Goal: Transaction & Acquisition: Purchase product/service

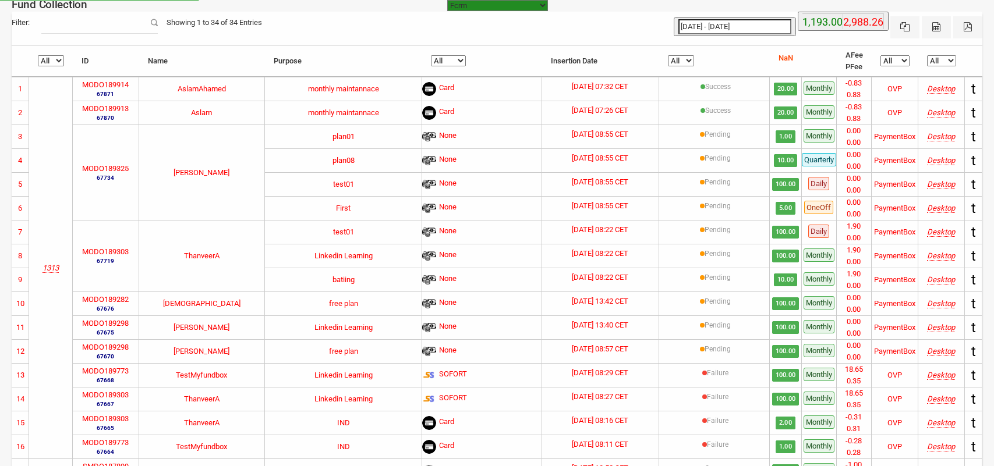
select select "[URL][DOMAIN_NAME]"
select select "100"
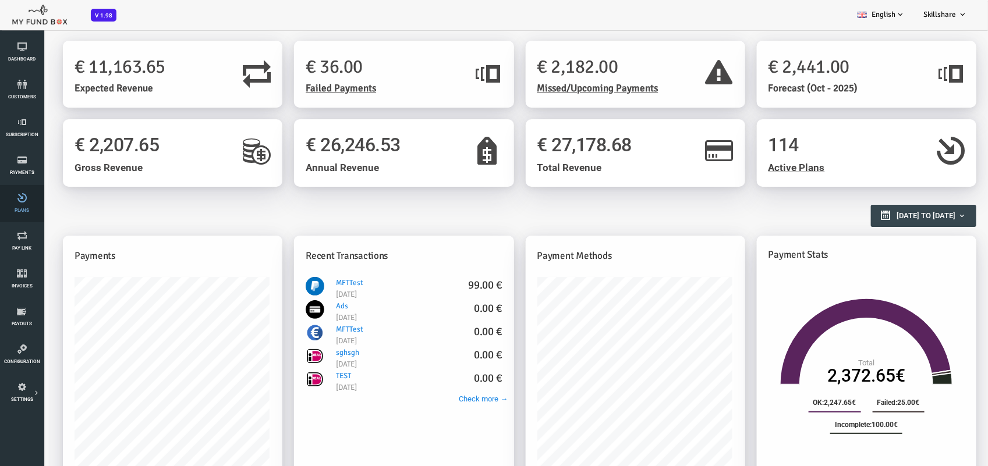
click at [19, 194] on icon at bounding box center [21, 197] width 37 height 9
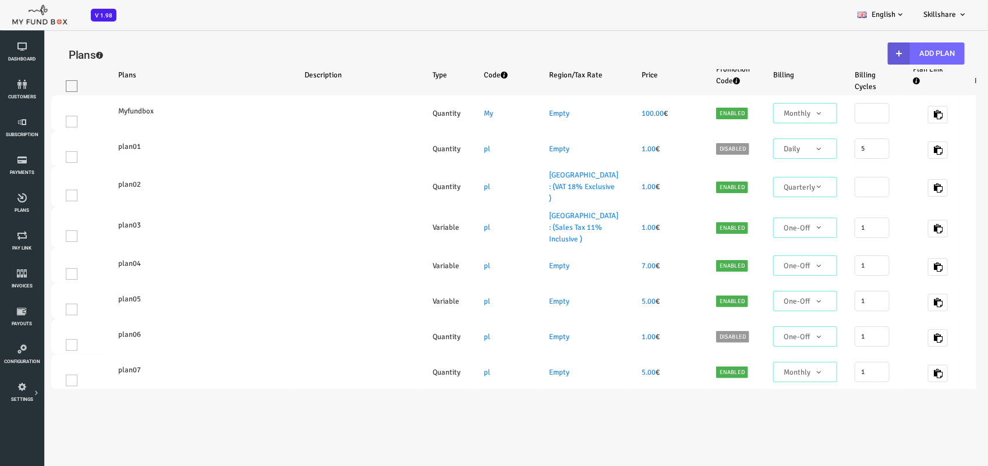
select select "100"
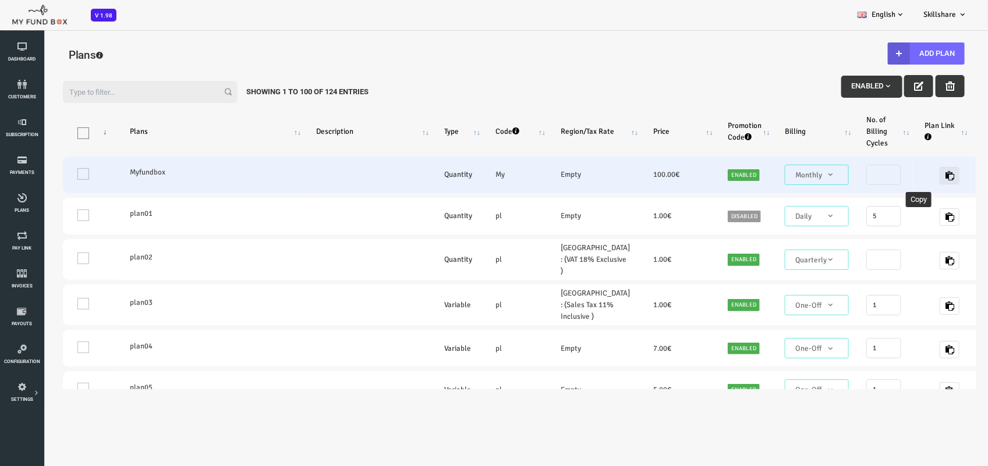
click at [905, 172] on icon "button" at bounding box center [909, 175] width 9 height 9
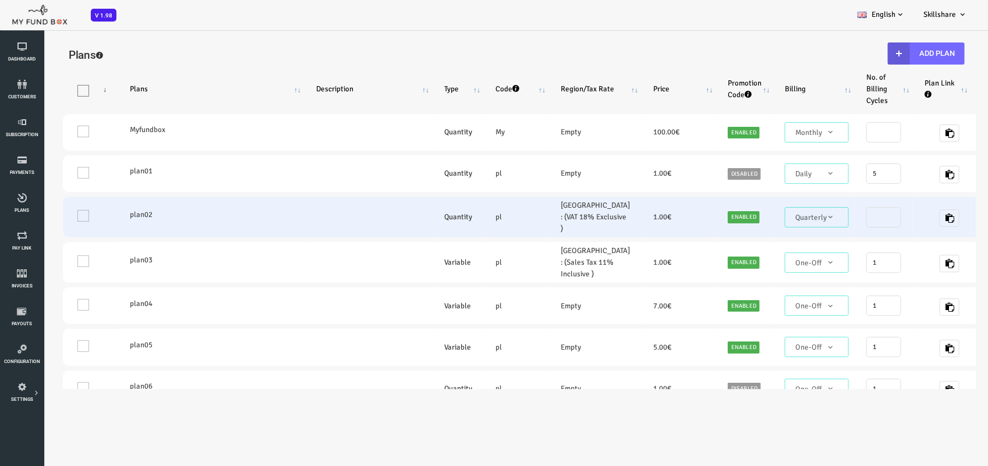
scroll to position [73, 0]
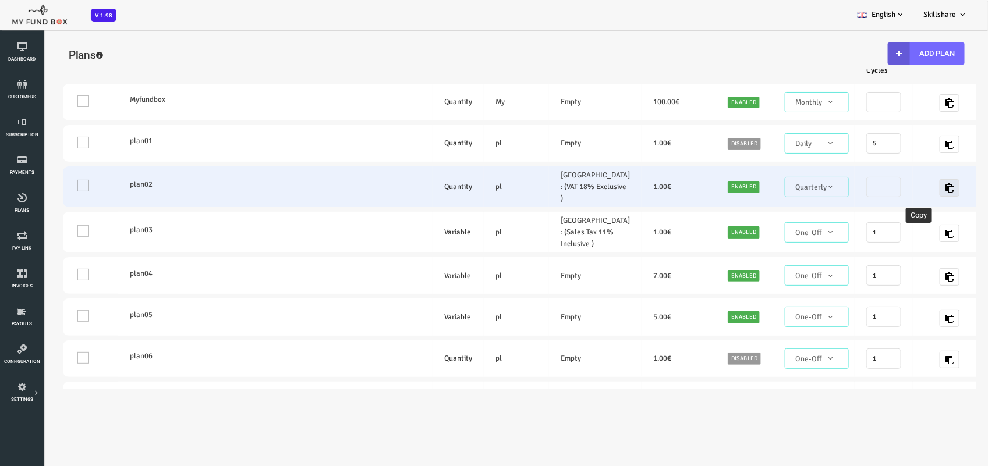
click at [905, 186] on icon "button" at bounding box center [909, 187] width 9 height 9
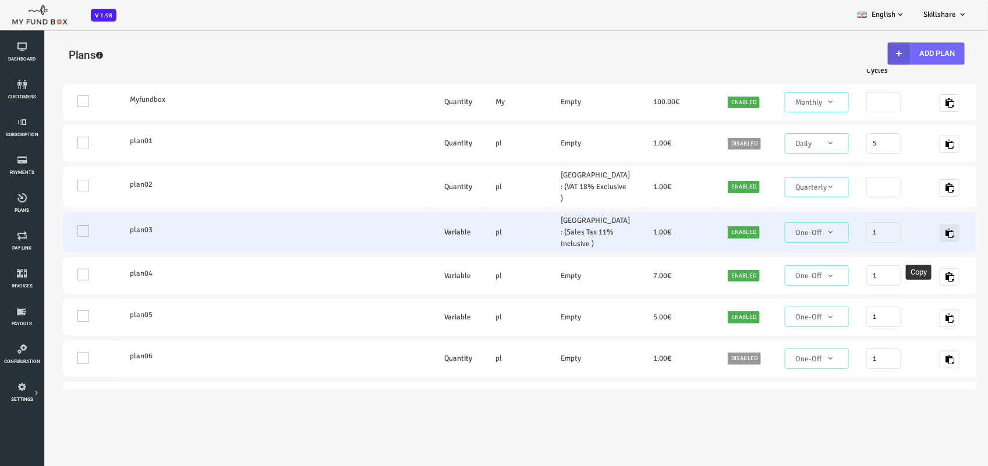
click at [905, 238] on icon "button" at bounding box center [909, 232] width 9 height 9
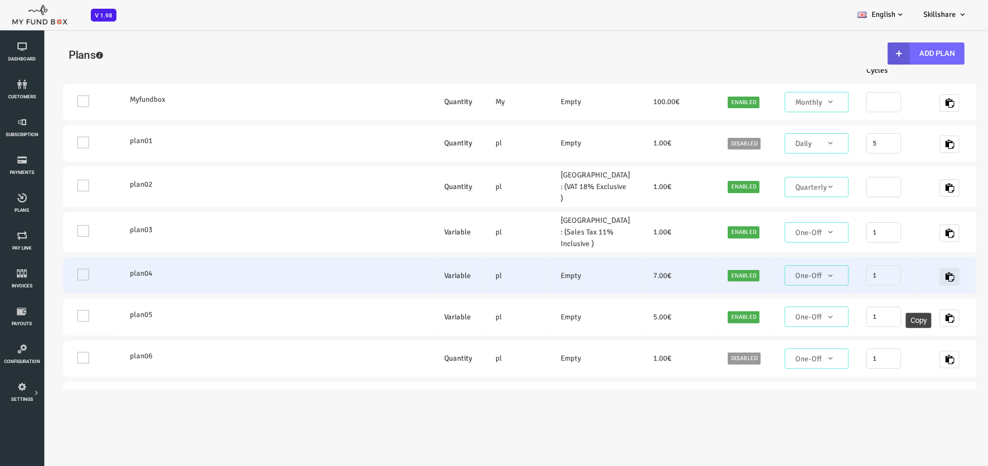
click at [905, 281] on icon "button" at bounding box center [909, 276] width 9 height 9
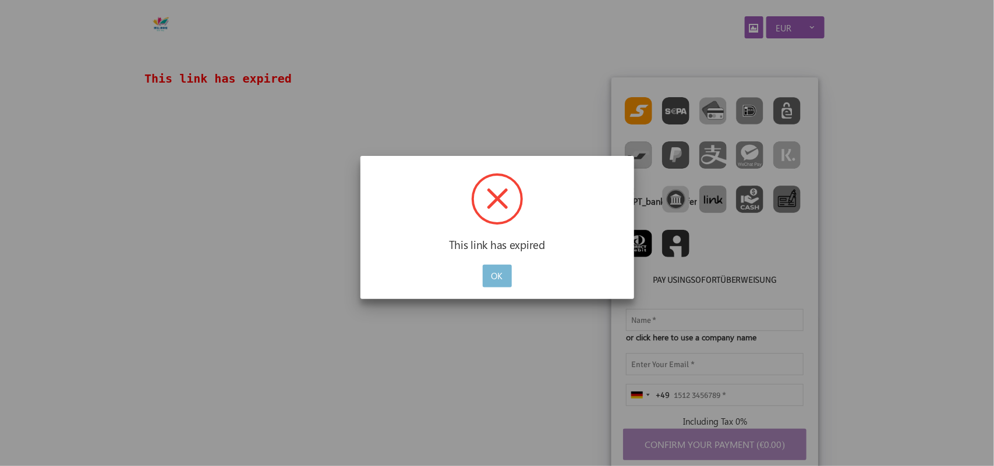
click at [494, 281] on button "OK" at bounding box center [497, 276] width 29 height 23
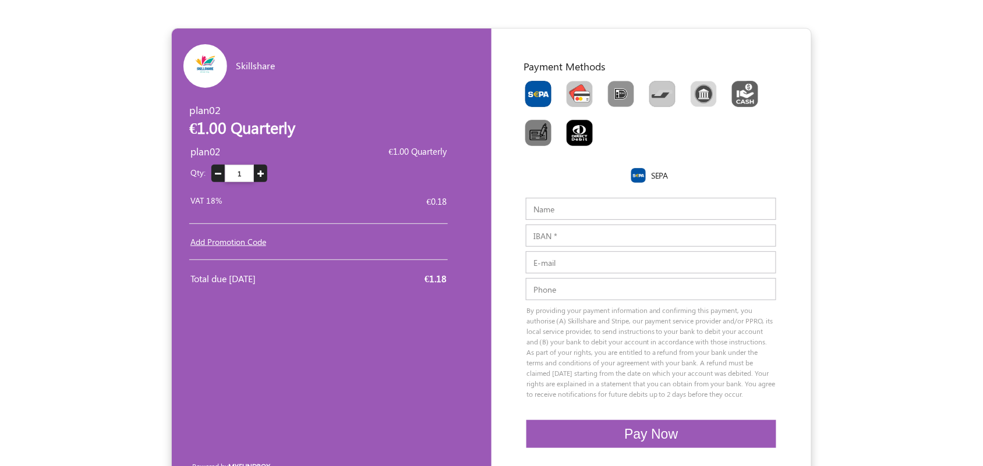
click at [586, 86] on img "Toolbar with button groups" at bounding box center [580, 94] width 26 height 26
click at [574, 86] on input "Toolbar with button groups" at bounding box center [571, 85] width 8 height 8
radio input "true"
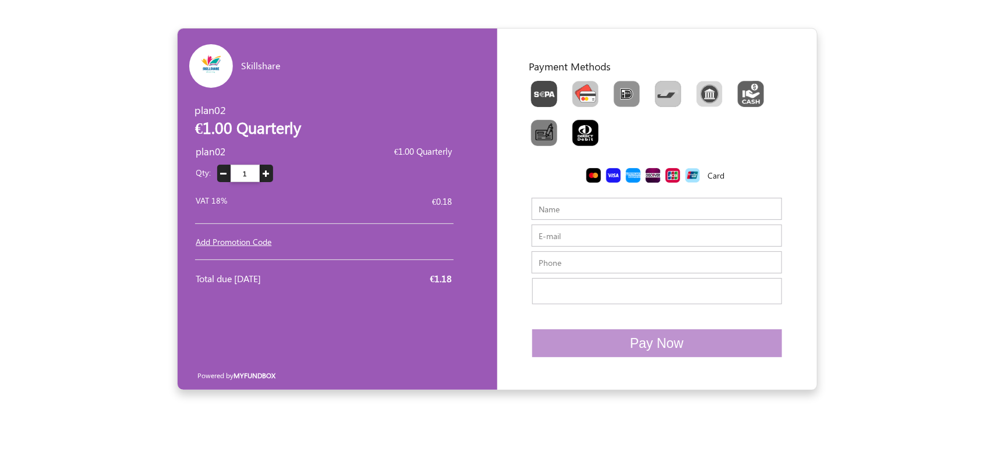
click at [561, 231] on input "E-mail" at bounding box center [657, 236] width 250 height 22
paste input "sibavi7643@obirah.com"
click at [553, 234] on input "sibavi7643@obirah.com" at bounding box center [657, 236] width 250 height 22
type input "sibavi7643@obirah.com"
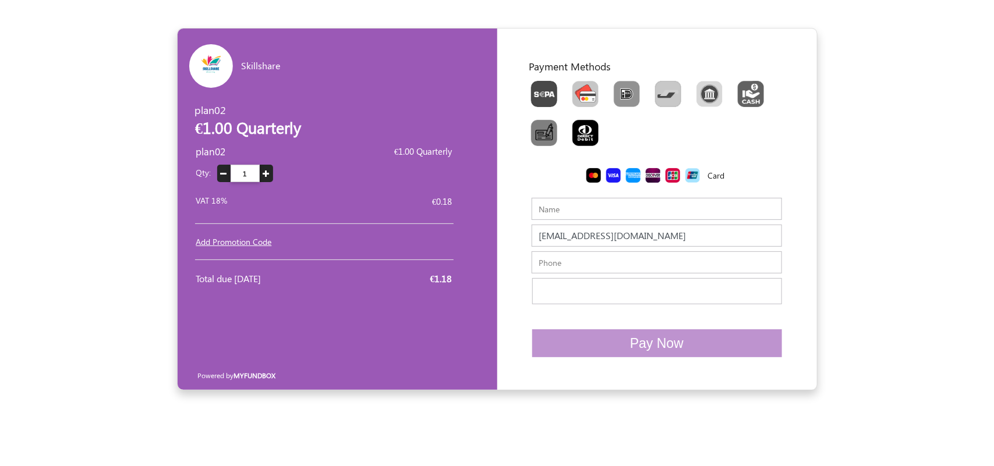
drag, startPoint x: 565, startPoint y: 220, endPoint x: 565, endPoint y: 208, distance: 11.1
click at [565, 220] on input "Name" at bounding box center [657, 209] width 250 height 22
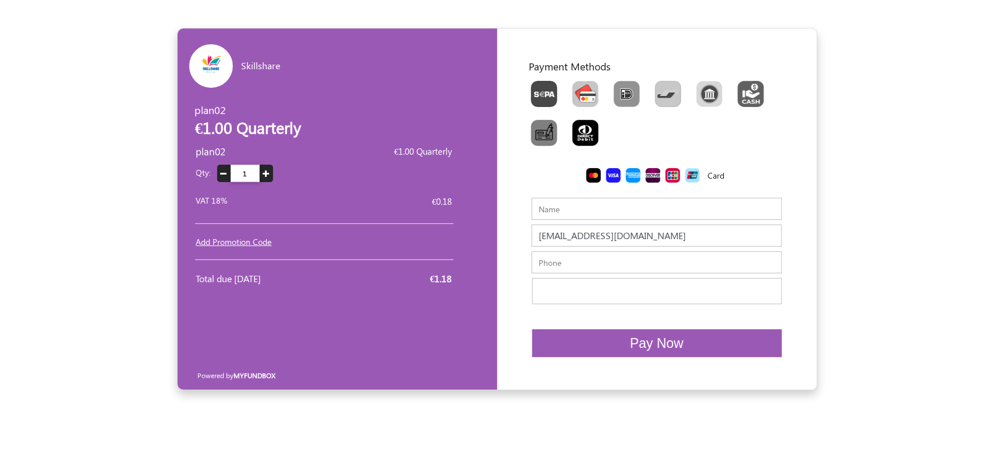
paste input "sibavi7643"
type input "sibavi7643"
click at [557, 258] on input "text" at bounding box center [657, 263] width 250 height 22
type input "3423423434324"
click at [632, 349] on span "Pay Now" at bounding box center [657, 343] width 54 height 15
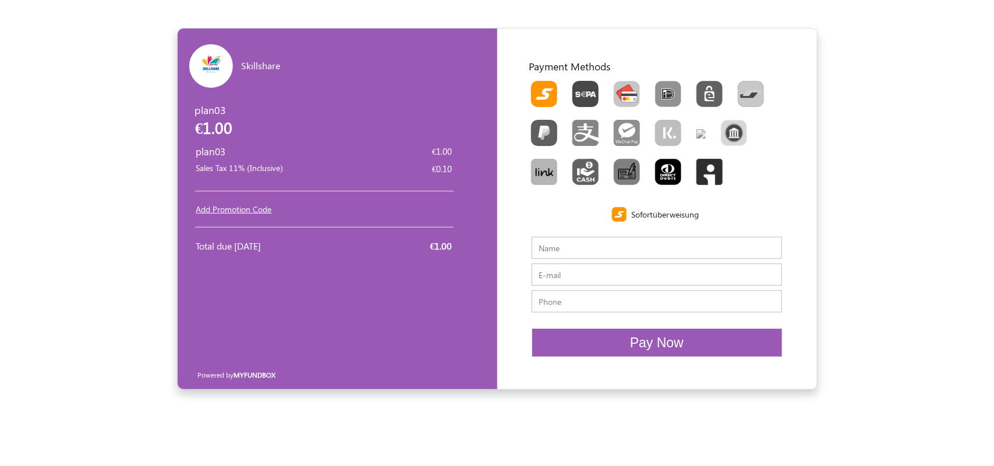
click at [628, 89] on img "Toolbar with button groups" at bounding box center [627, 94] width 26 height 26
click at [621, 89] on input "Toolbar with button groups" at bounding box center [618, 85] width 8 height 8
radio input "true"
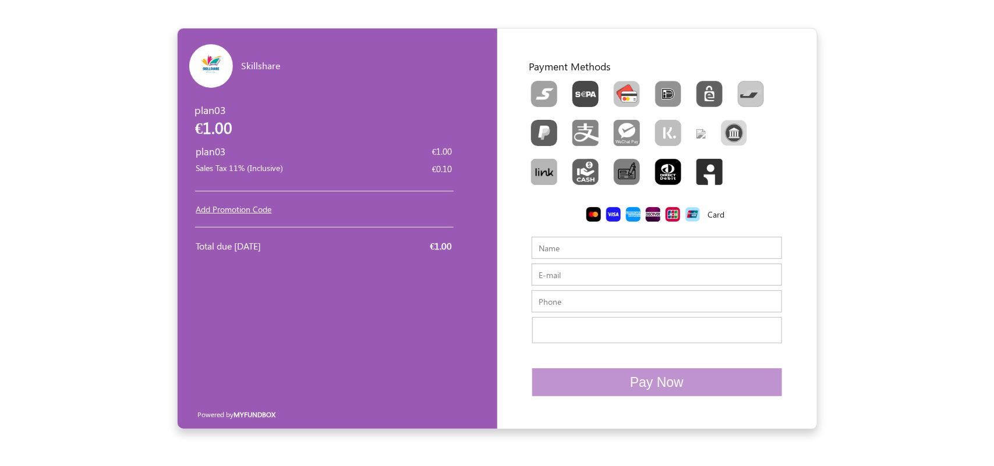
click at [592, 281] on input "E-mail" at bounding box center [657, 275] width 250 height 22
paste input "waguro@forexzig.com"
click at [539, 281] on input "waguro@forexzig.com" at bounding box center [657, 275] width 250 height 22
type input "waguro@forexzig.com"
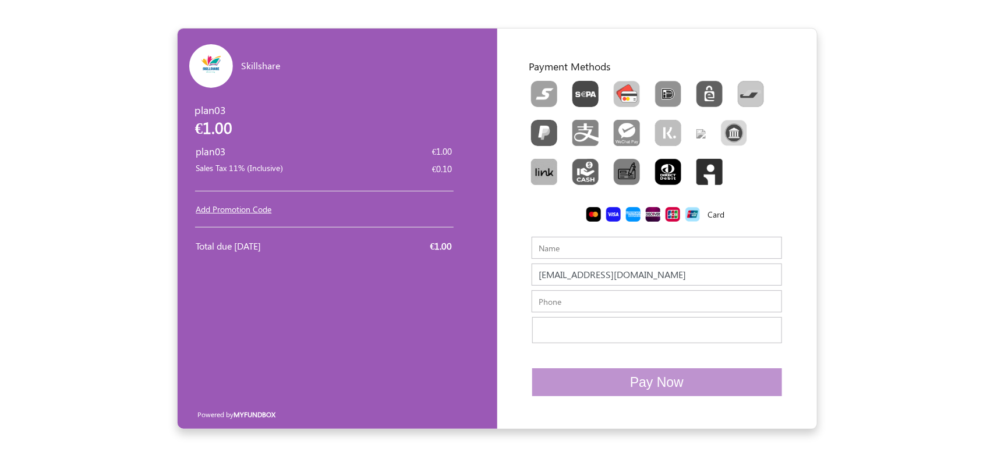
click at [563, 249] on input "Name" at bounding box center [657, 248] width 250 height 22
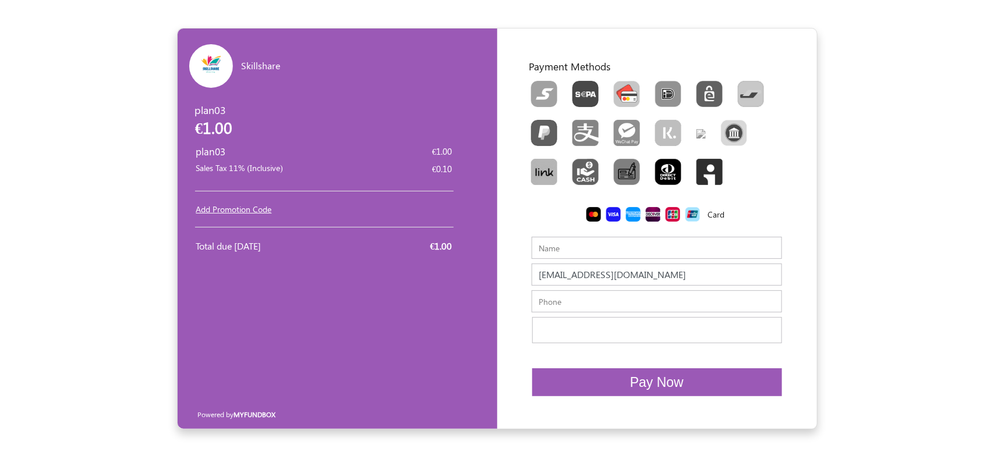
paste input "waguro"
type input "waguro"
click at [553, 303] on input "text" at bounding box center [657, 302] width 250 height 22
type input "12313133123"
click at [653, 384] on span "Pay Now" at bounding box center [657, 382] width 54 height 15
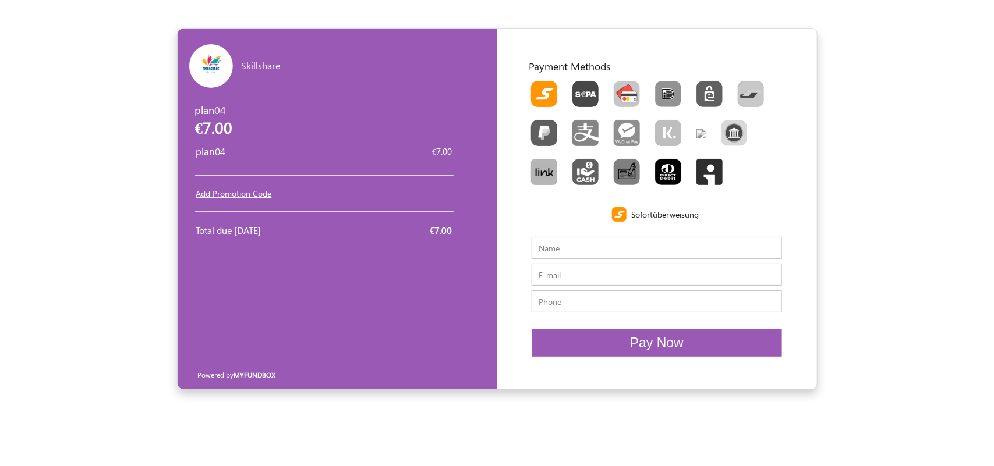
click at [622, 83] on img "Toolbar with button groups" at bounding box center [627, 94] width 26 height 26
click at [621, 83] on input "Toolbar with button groups" at bounding box center [618, 85] width 8 height 8
radio input "true"
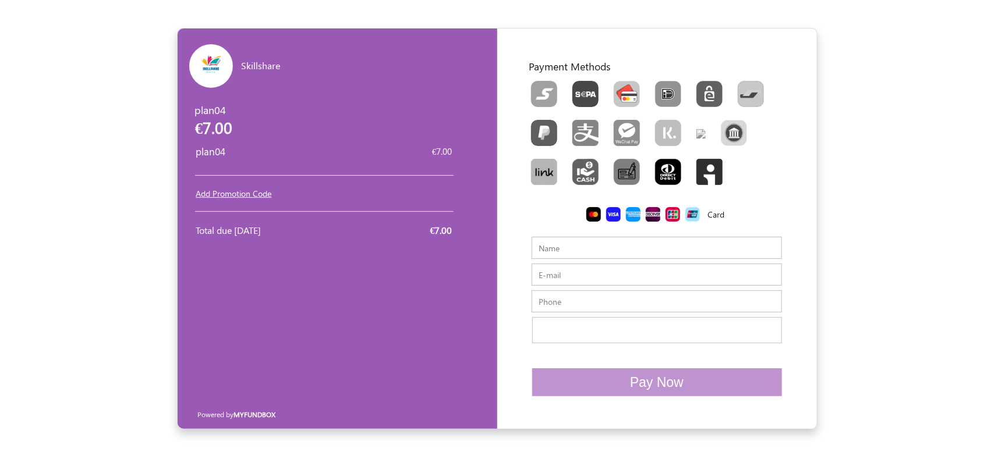
click at [571, 277] on input "E-mail" at bounding box center [657, 275] width 250 height 22
paste input "x870secdng@jkotypc.com"
click at [551, 275] on input "x870secdng@jkotypc.com" at bounding box center [657, 275] width 250 height 22
type input "x870secdng@jkotypc.com"
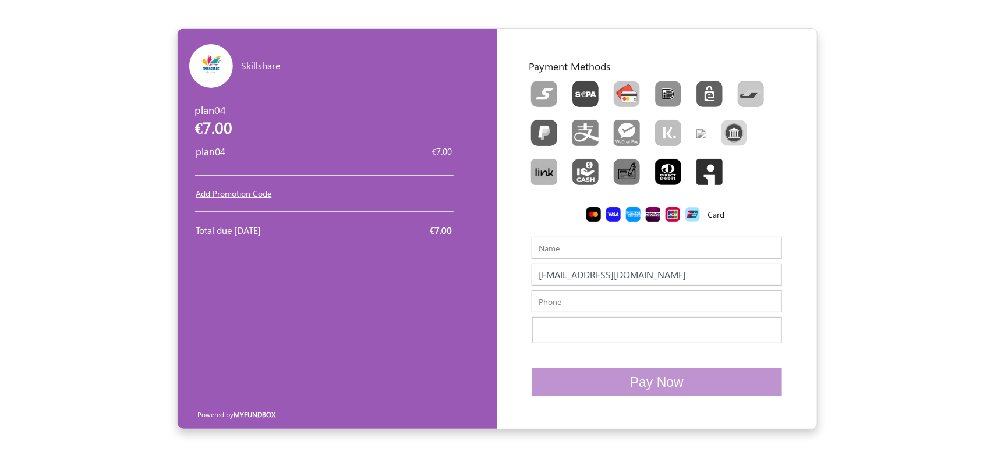
click at [548, 247] on input "Name" at bounding box center [657, 248] width 250 height 22
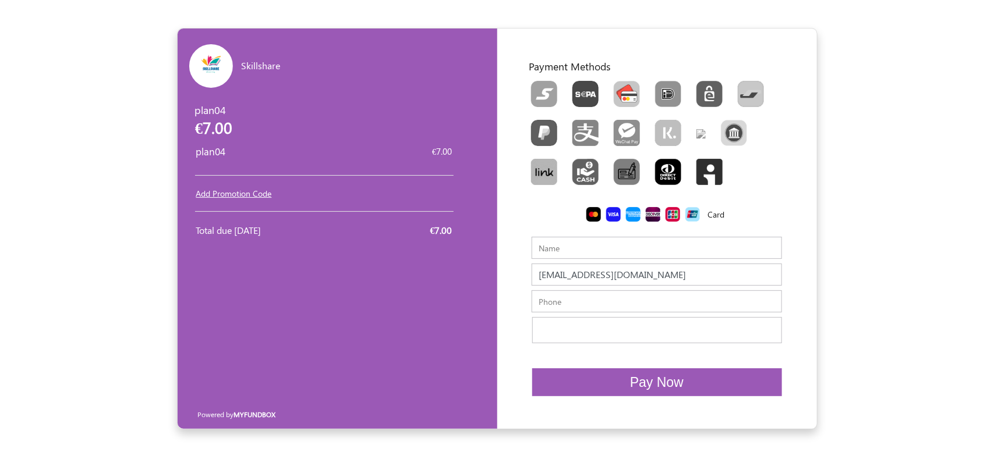
paste input "x870secdng"
type input "x870secdng"
click at [548, 303] on input "text" at bounding box center [657, 302] width 250 height 22
type input "1232312313"
click at [659, 390] on span "Pay Now" at bounding box center [657, 382] width 54 height 15
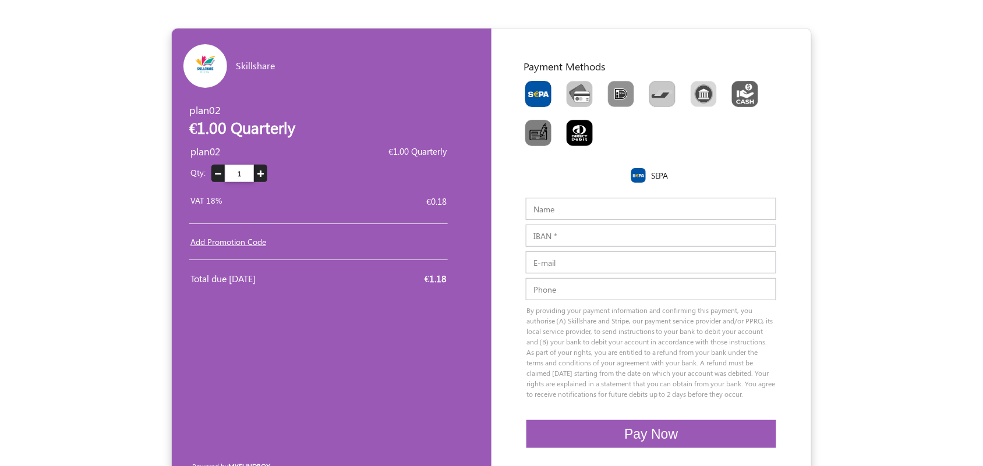
click at [587, 75] on div "Payment Methods SEPA" at bounding box center [651, 123] width 291 height 126
click at [587, 92] on img "Toolbar with button groups" at bounding box center [580, 94] width 26 height 26
click at [574, 89] on input "Toolbar with button groups" at bounding box center [571, 85] width 8 height 8
radio input "true"
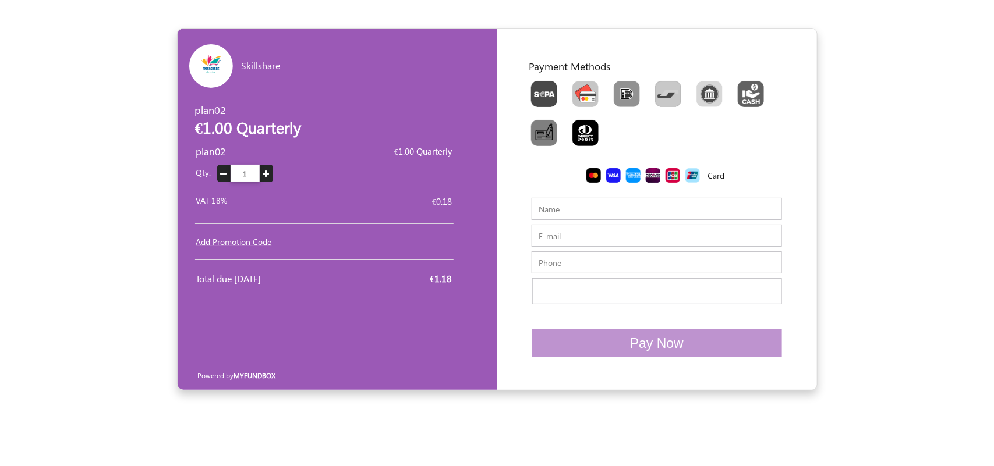
click at [567, 242] on input "E-mail" at bounding box center [657, 236] width 250 height 22
paste input "[EMAIL_ADDRESS][DOMAIN_NAME]"
click at [550, 236] on input "[EMAIL_ADDRESS][DOMAIN_NAME]" at bounding box center [657, 236] width 250 height 22
type input "[EMAIL_ADDRESS][DOMAIN_NAME]"
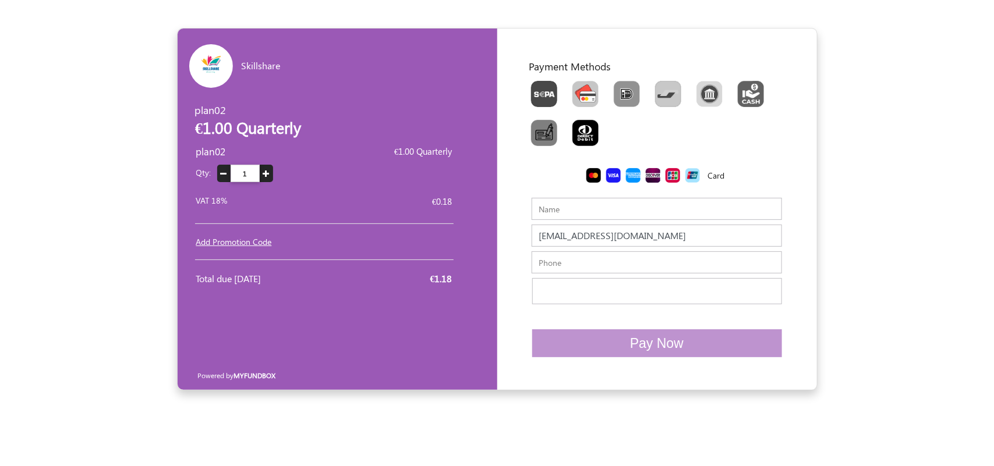
click at [567, 213] on input "Name" at bounding box center [657, 209] width 250 height 22
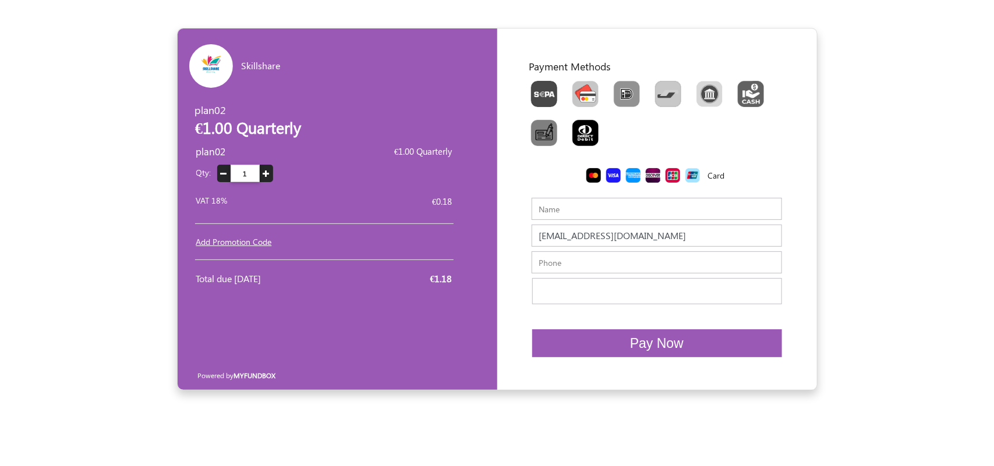
paste input "sibavi7643"
type input "sibavi7643"
click at [555, 270] on input "text" at bounding box center [657, 263] width 250 height 22
type input "2342344344"
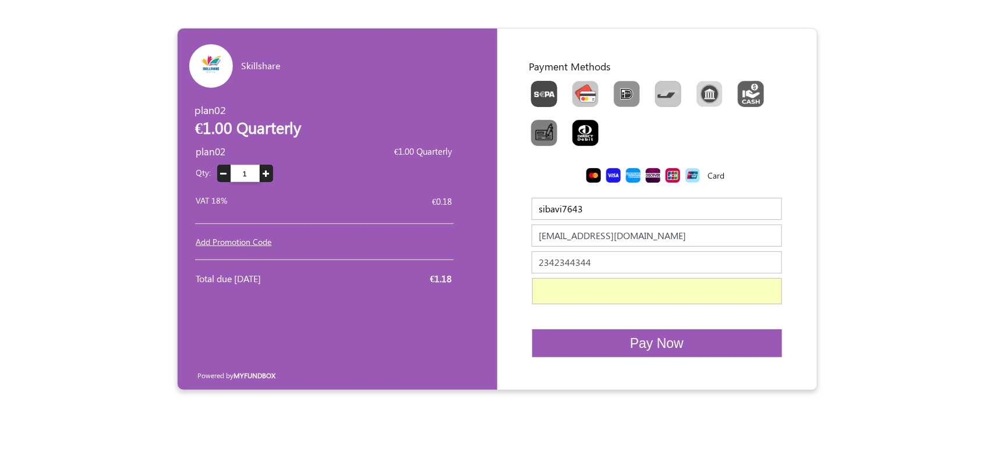
click at [847, 309] on form "Skillshare EUR USD GBP INR PKR USD GBP EUR EN ES NL plan02 plan02 €1.00 Quarter…" at bounding box center [497, 209] width 994 height 363
click at [653, 339] on span "Pay Now" at bounding box center [657, 343] width 54 height 15
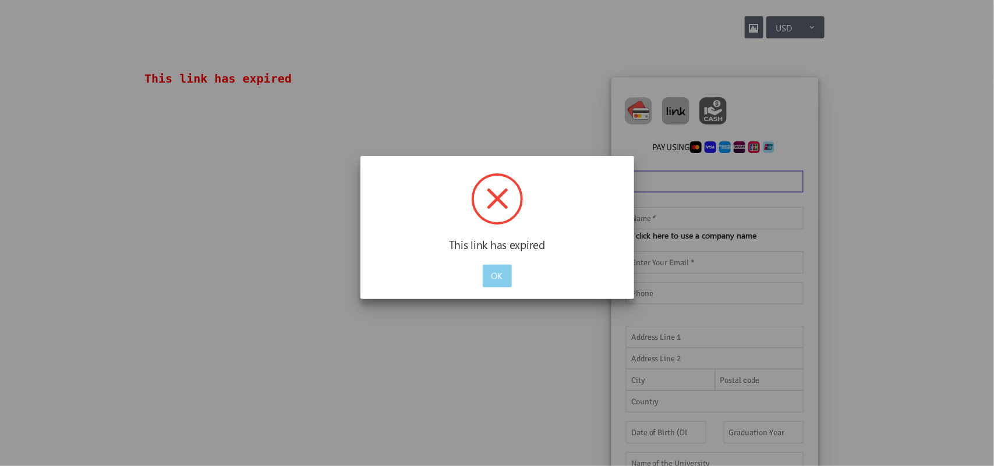
click at [495, 277] on button "OK" at bounding box center [497, 276] width 29 height 23
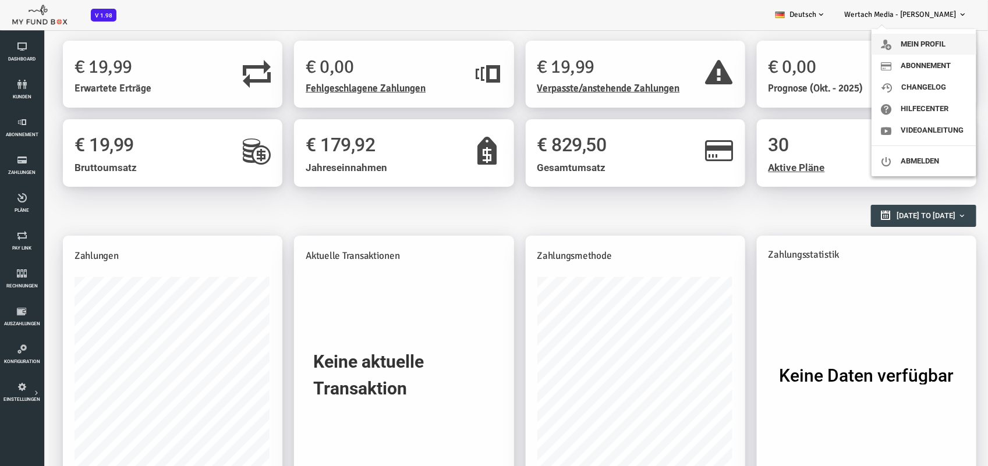
click at [909, 44] on link "Mein Profil" at bounding box center [924, 44] width 105 height 21
click at [924, 20] on link "Wertach Media - [PERSON_NAME]" at bounding box center [905, 14] width 141 height 29
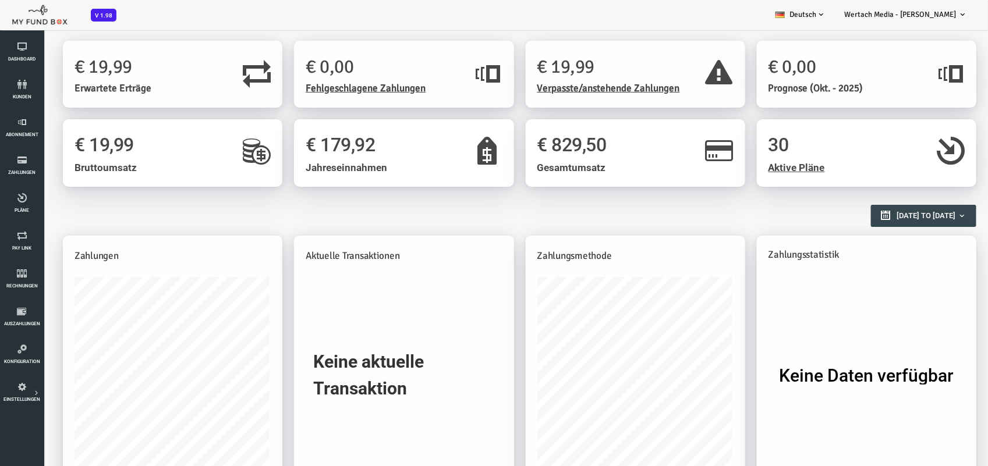
click at [921, 18] on span "Wertach Media - [PERSON_NAME]" at bounding box center [900, 14] width 112 height 9
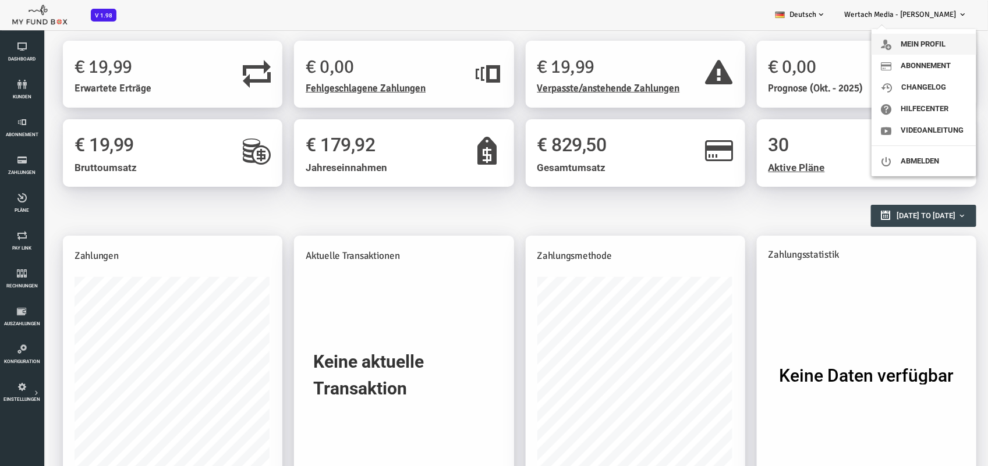
click at [921, 44] on link "Mein Profil" at bounding box center [924, 44] width 105 height 21
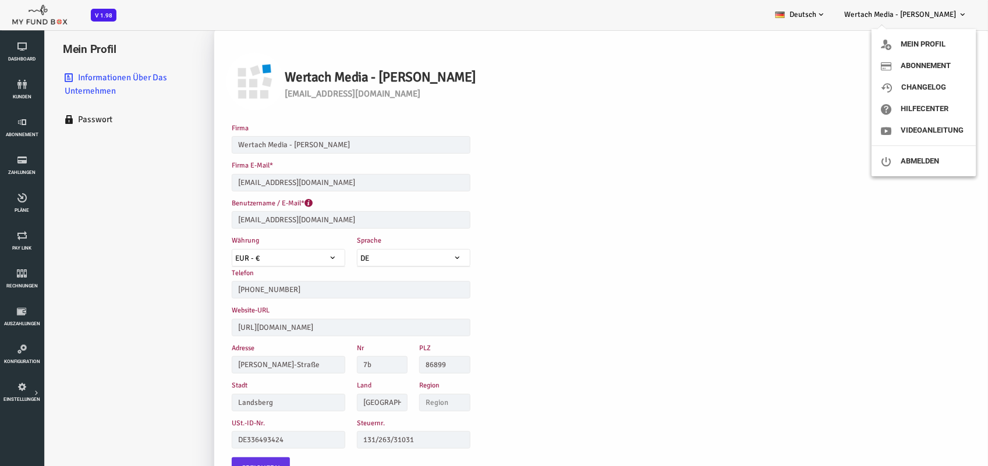
click at [935, 20] on link "Wertach Media - Jeremy Rizer" at bounding box center [905, 14] width 141 height 29
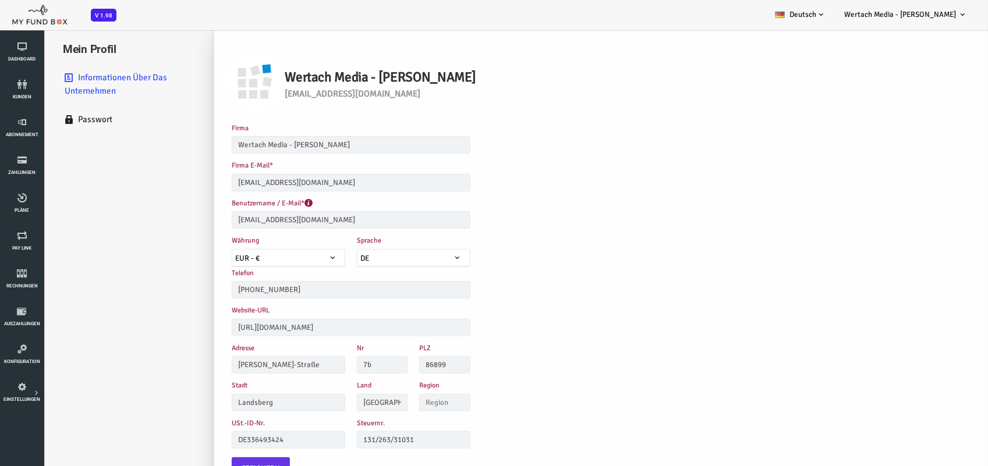
click at [928, 3] on link "Wertach Media - Jeremy Rizer" at bounding box center [905, 14] width 141 height 29
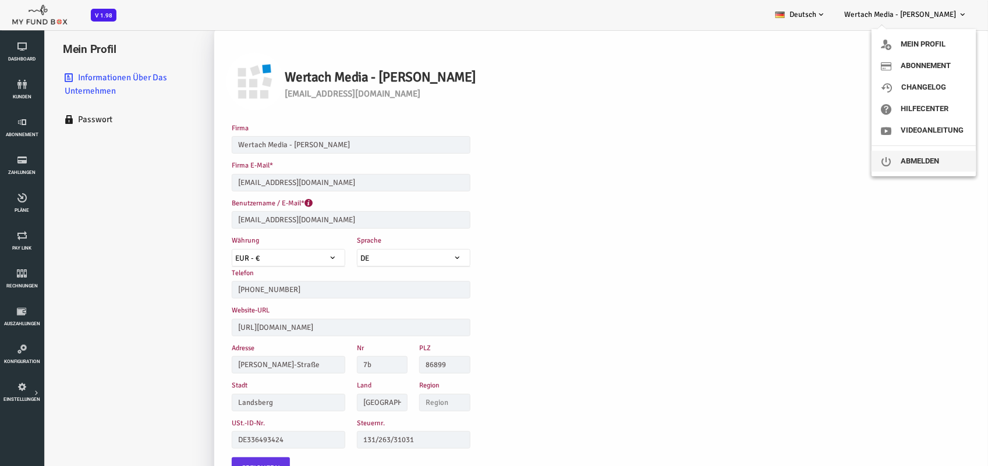
click at [913, 155] on link "Abmelden" at bounding box center [924, 161] width 105 height 21
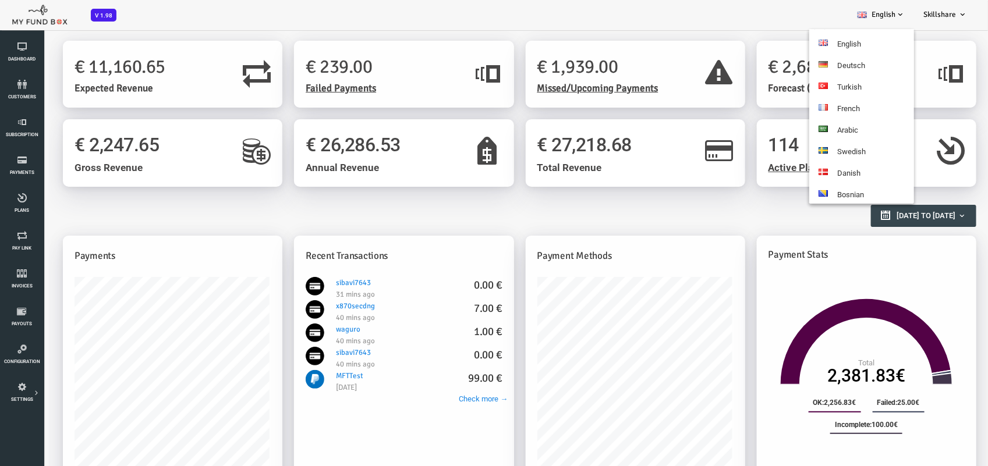
click at [900, 13] on span at bounding box center [899, 14] width 9 height 9
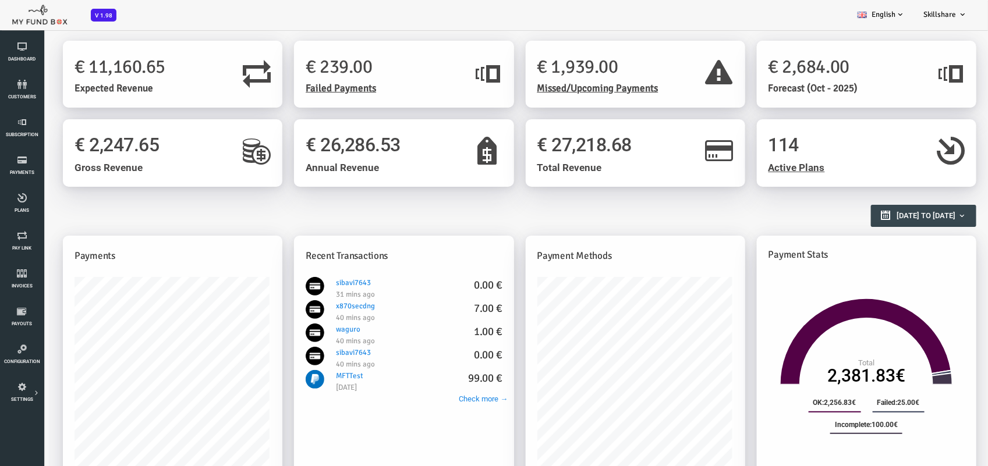
click at [890, 16] on link "English" at bounding box center [881, 14] width 66 height 29
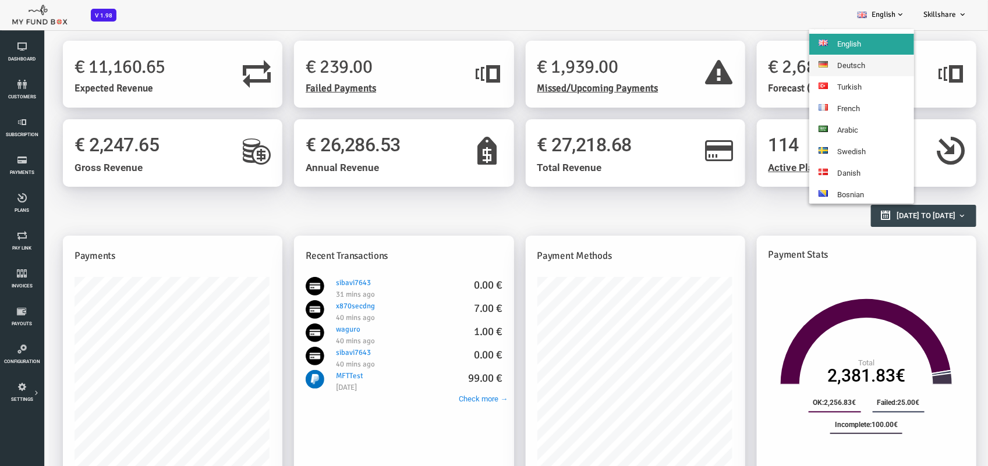
click at [851, 64] on link "Deutsch" at bounding box center [861, 65] width 105 height 21
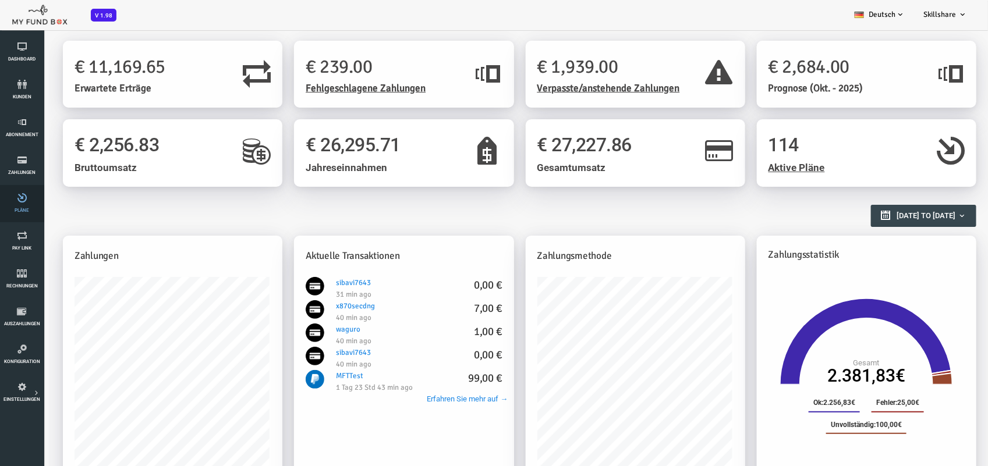
click at [24, 190] on link "Pläne" at bounding box center [21, 203] width 37 height 37
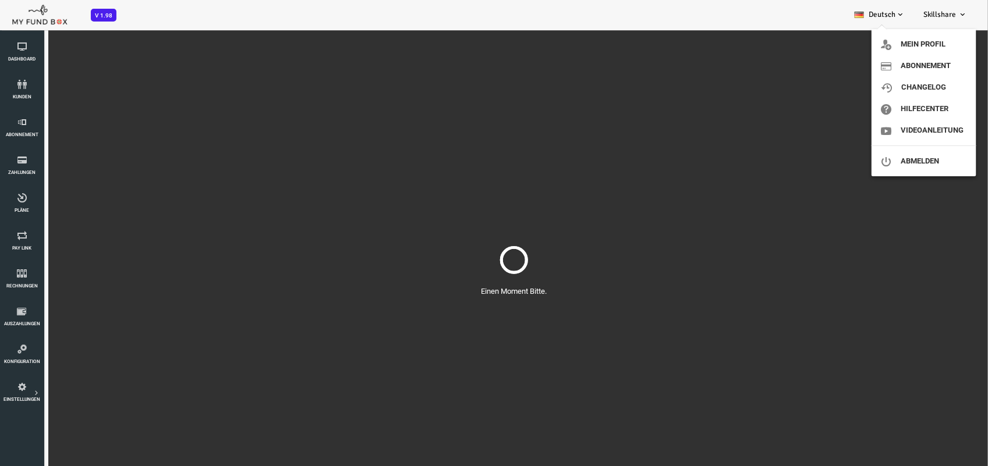
click at [938, 10] on span "Skillshare" at bounding box center [939, 14] width 33 height 9
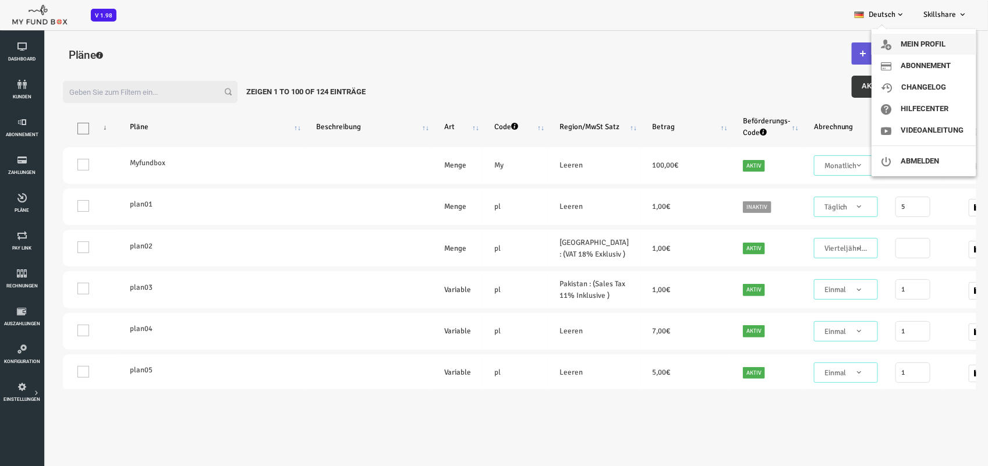
click at [923, 37] on link "Mein Profil" at bounding box center [924, 44] width 105 height 21
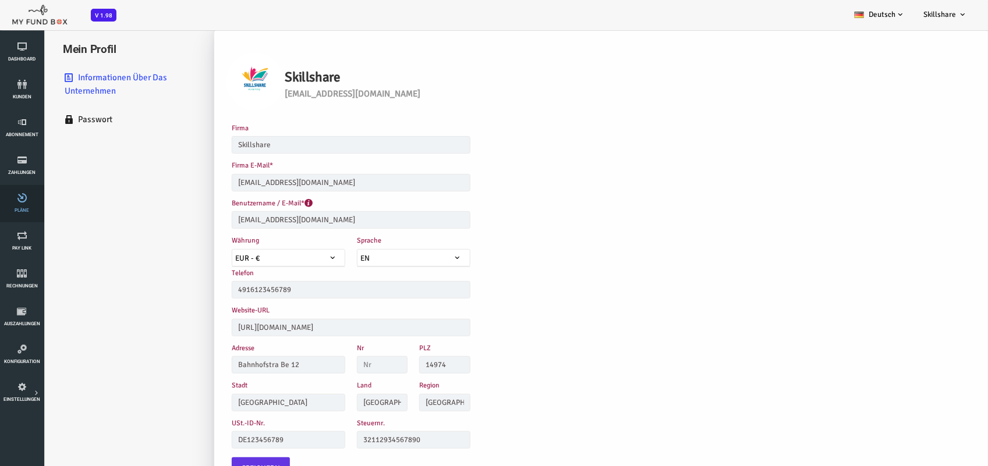
click at [22, 196] on icon at bounding box center [21, 197] width 37 height 9
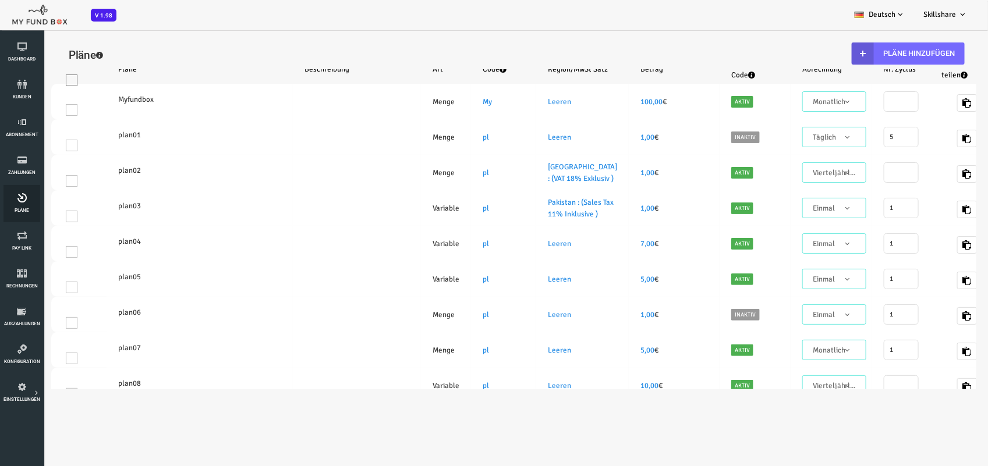
select select "100"
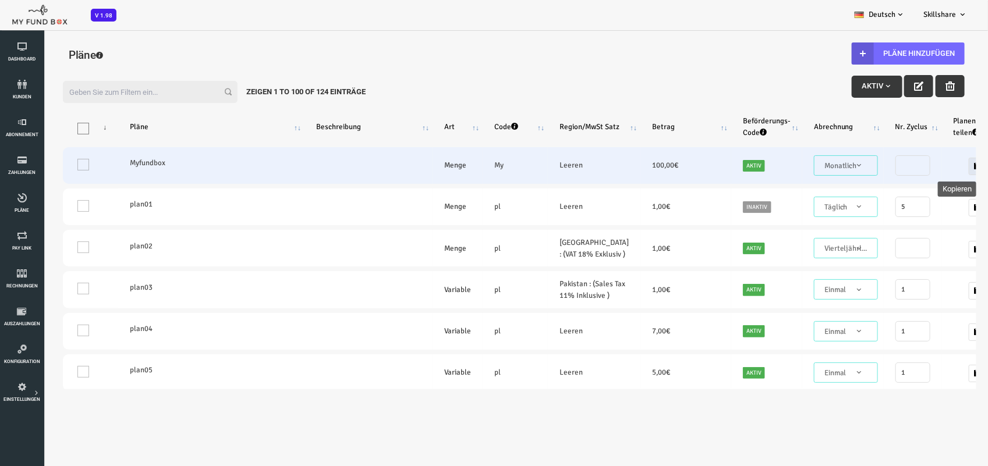
click at [935, 161] on icon "button" at bounding box center [939, 165] width 9 height 9
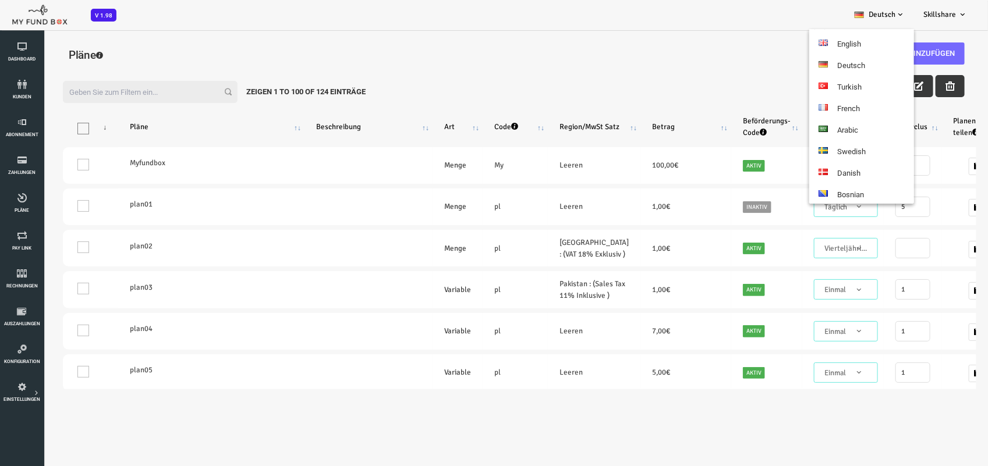
click at [890, 12] on link "Deutsch" at bounding box center [879, 14] width 69 height 29
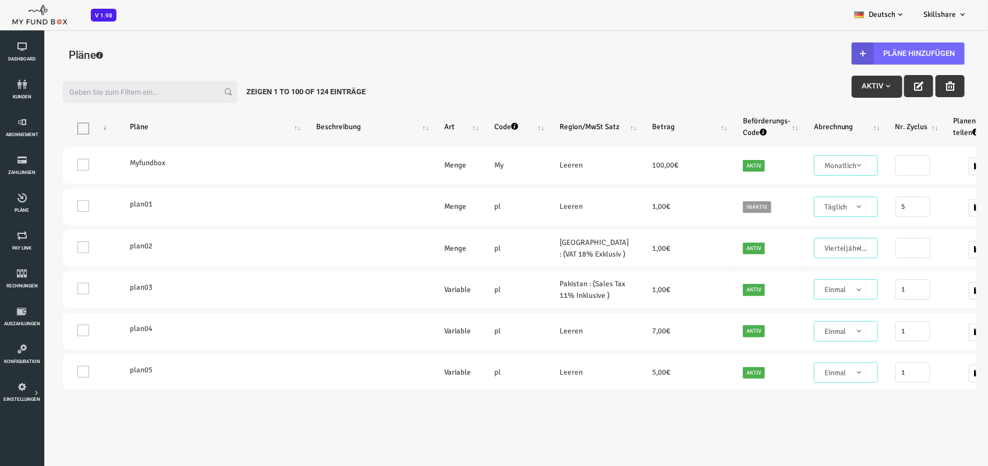
click at [887, 12] on link "Deutsch" at bounding box center [879, 14] width 69 height 29
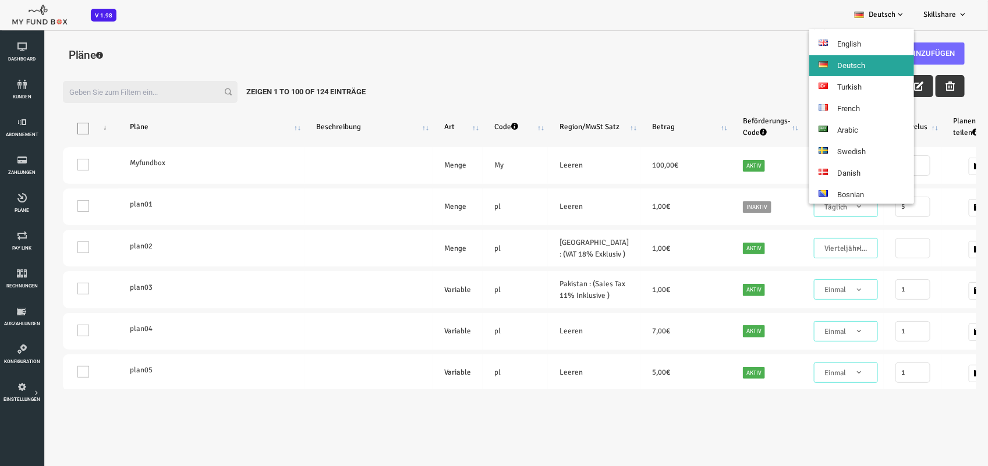
click at [857, 32] on ul "English Deutsch Turkish French Arabic Swedish Danish Bosnian Dutch Italian Span…" at bounding box center [861, 116] width 105 height 175
click at [858, 38] on link "English" at bounding box center [861, 44] width 105 height 21
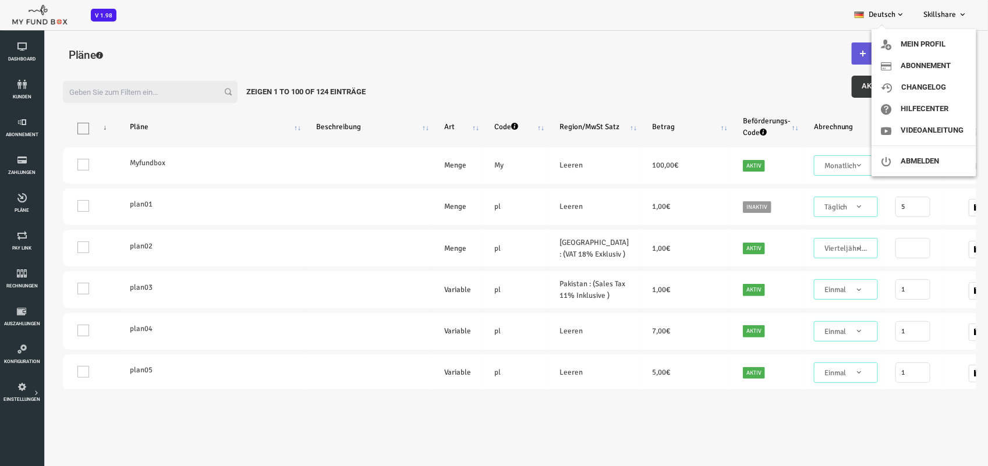
click at [940, 15] on span "Skillshare" at bounding box center [939, 14] width 33 height 9
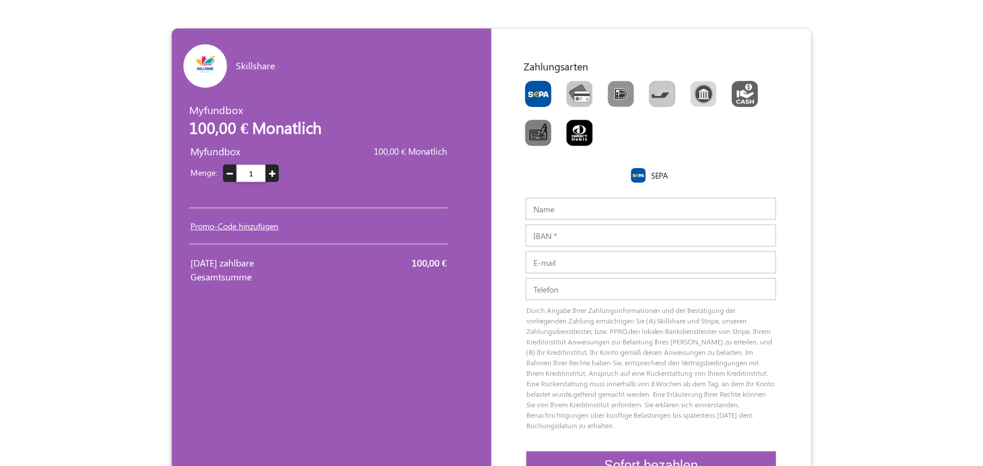
click at [923, 208] on form "Skillshare EUR USD GBP INR PKR USD GBP EUR EN ES NL Myfundbox Myfundbox 100,00 …" at bounding box center [491, 270] width 983 height 485
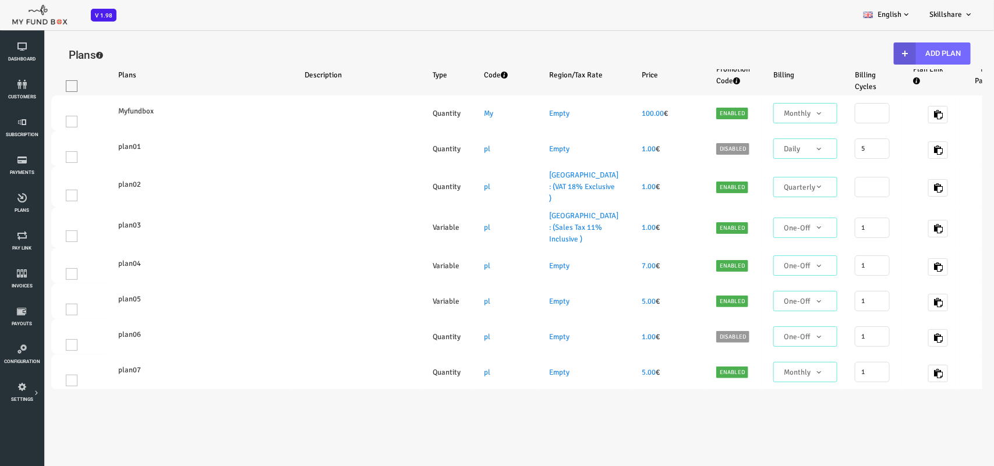
select select "100"
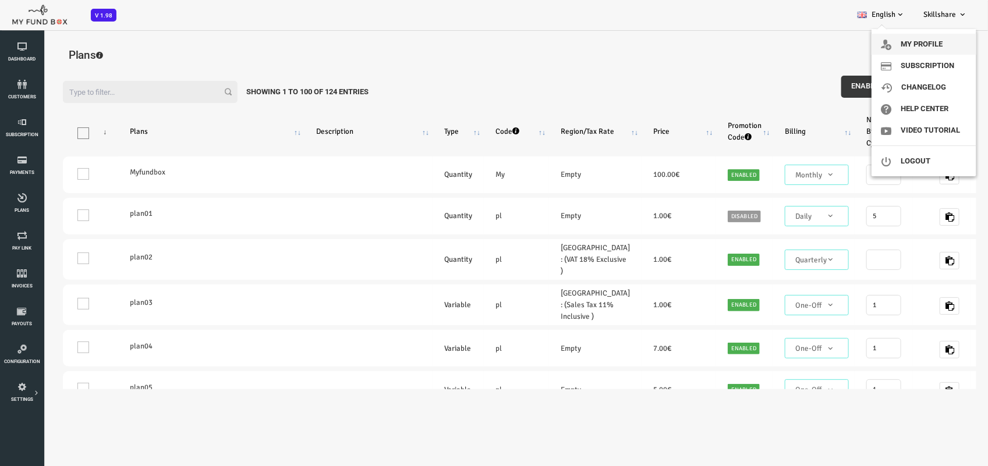
click at [927, 38] on link "My profile" at bounding box center [924, 44] width 105 height 21
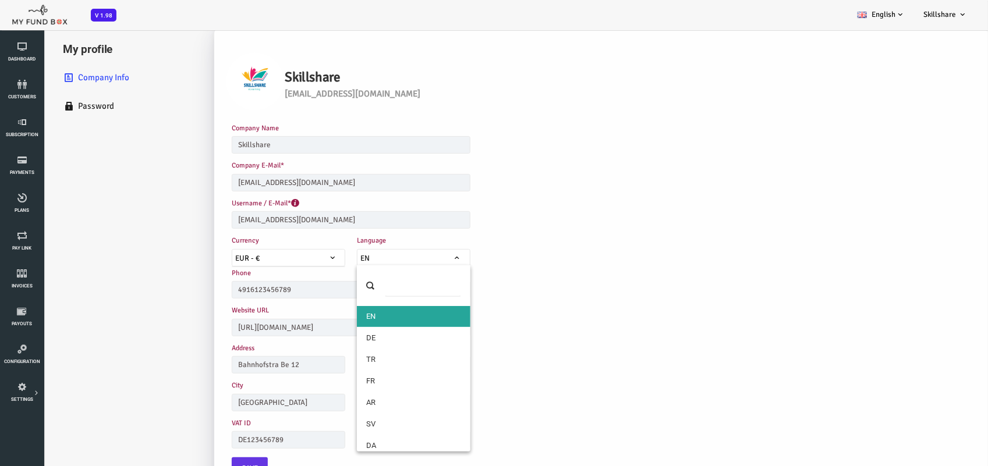
click at [386, 253] on span "EN" at bounding box center [374, 258] width 112 height 12
select select "2"
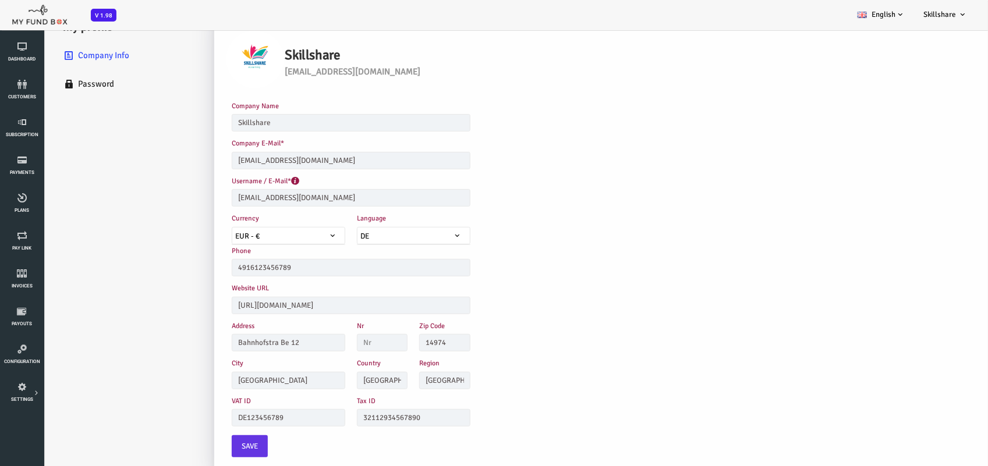
scroll to position [33, 0]
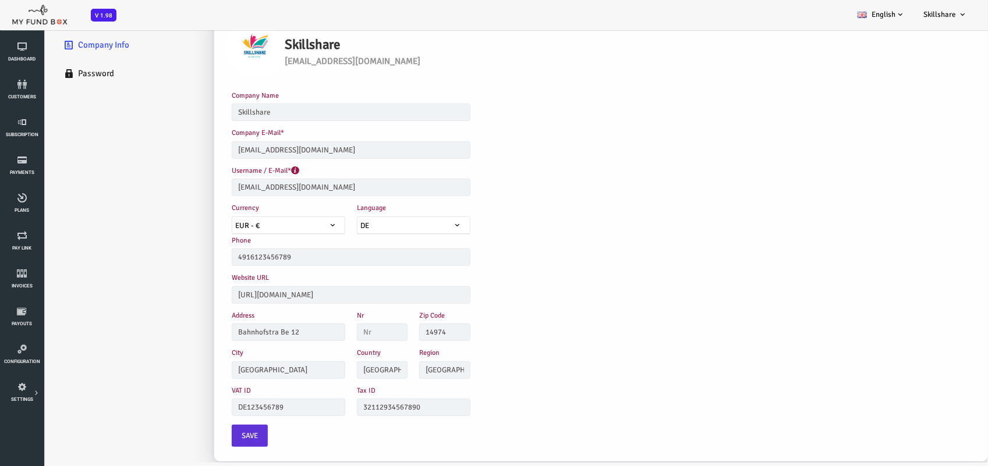
click at [200, 434] on button "Save" at bounding box center [210, 436] width 36 height 22
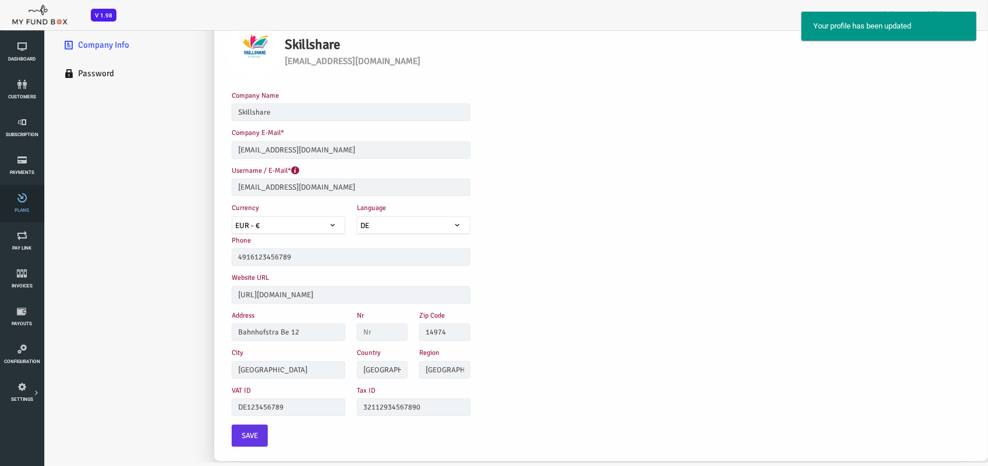
click at [19, 199] on icon at bounding box center [21, 197] width 37 height 9
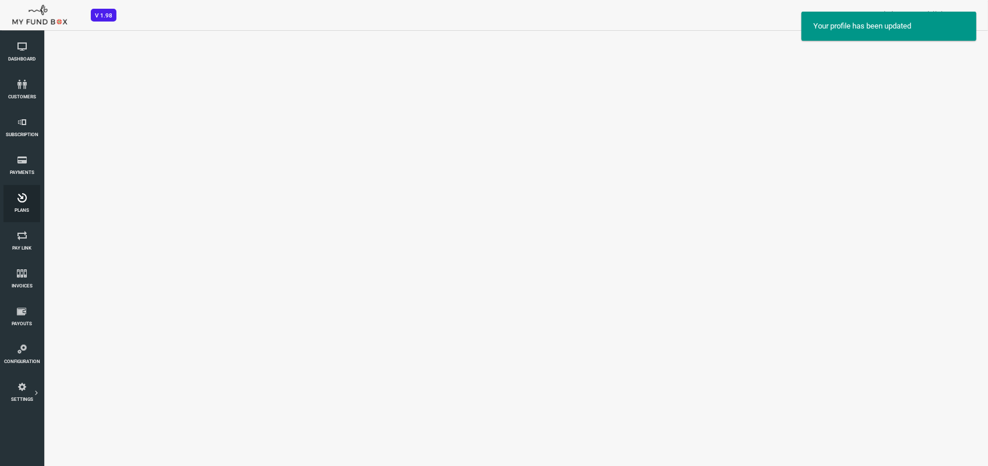
scroll to position [0, 0]
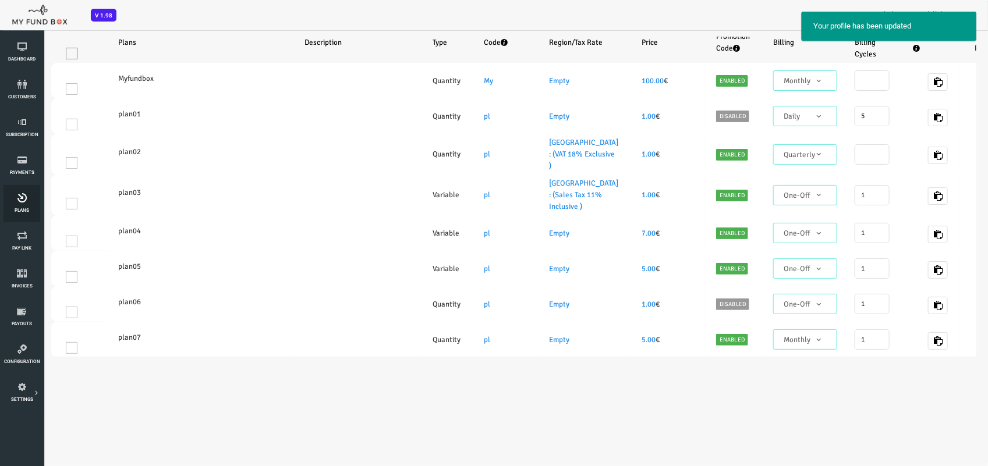
select select "100"
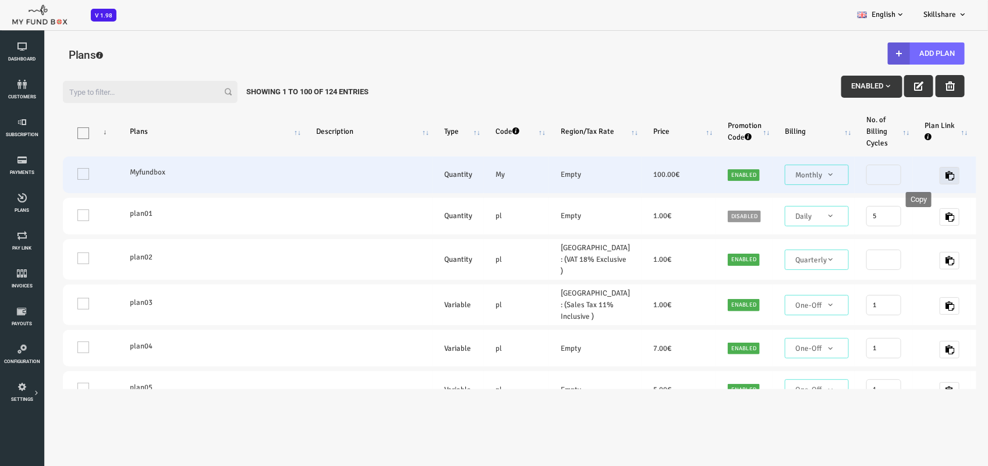
click at [905, 176] on icon "button" at bounding box center [909, 175] width 9 height 9
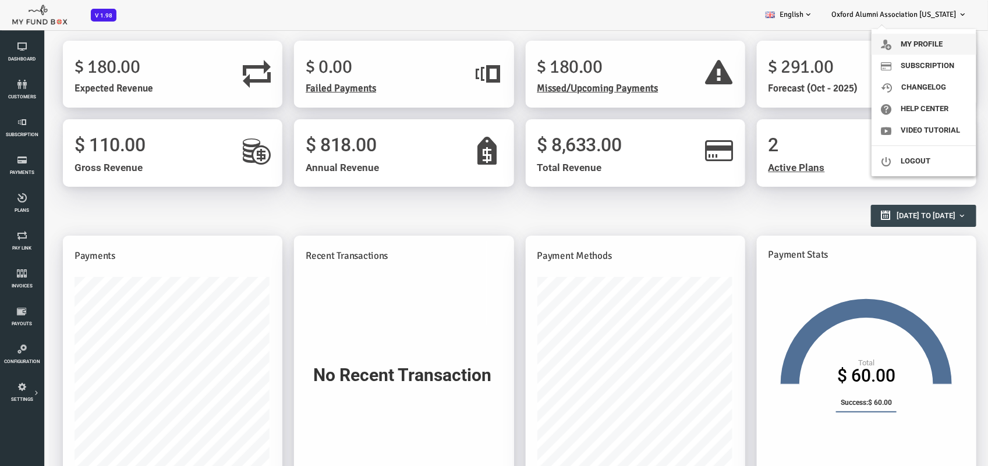
click at [907, 38] on link "My profile" at bounding box center [924, 44] width 105 height 21
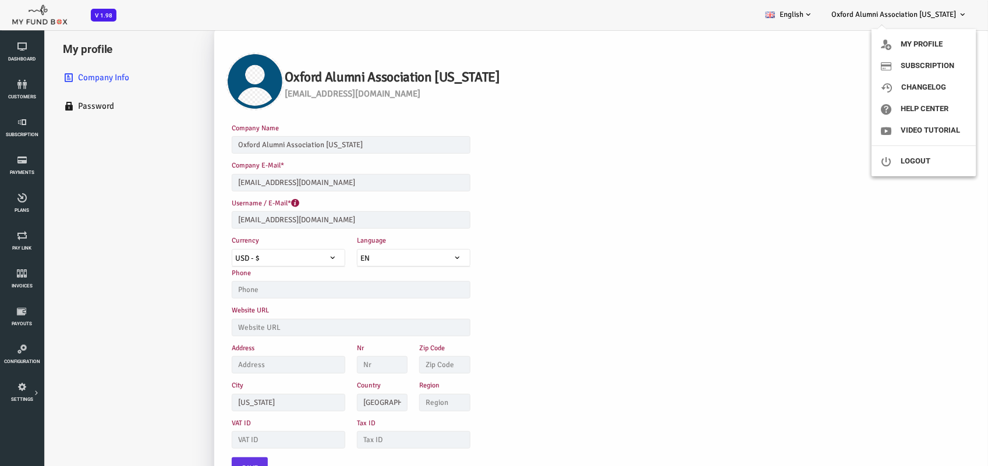
click at [902, 20] on link "Oxford Alumni Association [US_STATE]" at bounding box center [899, 14] width 154 height 29
click at [898, 17] on span "Oxford Alumni Association [US_STATE]" at bounding box center [893, 14] width 125 height 9
click at [913, 161] on link "Logout" at bounding box center [924, 161] width 105 height 21
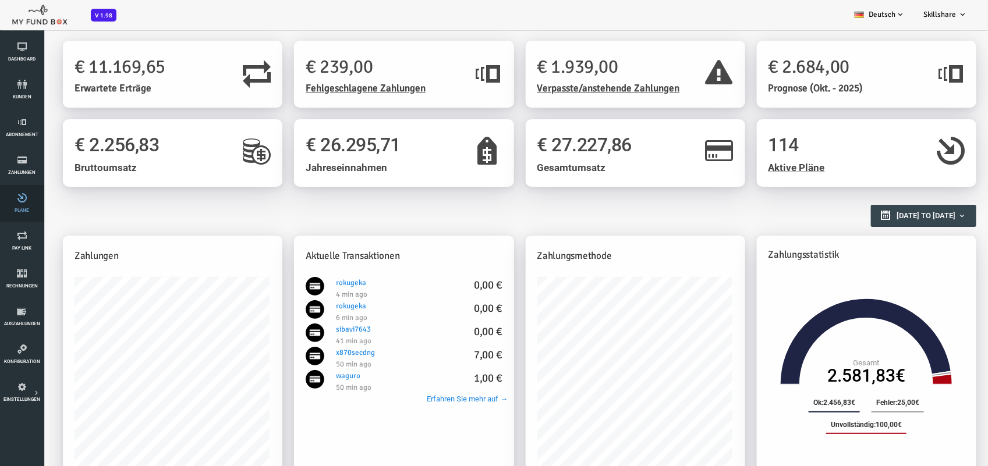
click at [20, 199] on icon at bounding box center [21, 197] width 37 height 9
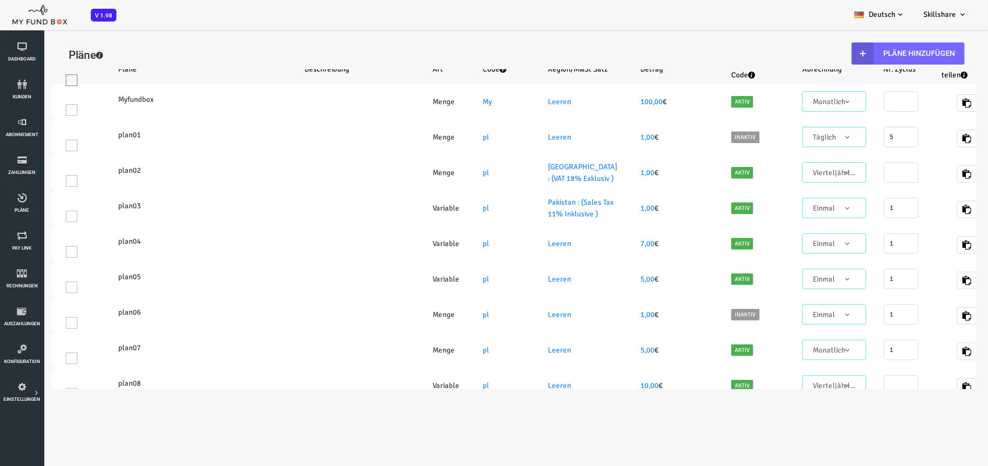
select select "100"
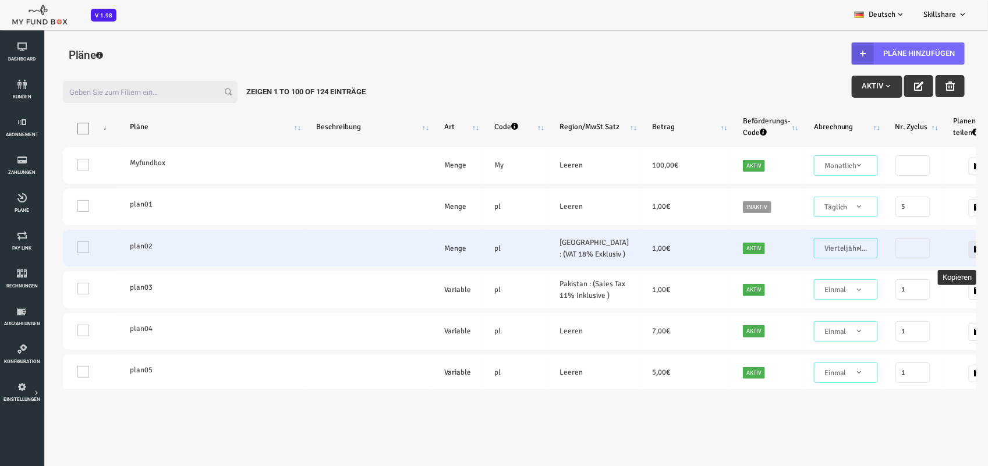
click at [929, 246] on button "button" at bounding box center [939, 248] width 20 height 17
click at [935, 251] on icon "button" at bounding box center [939, 249] width 9 height 9
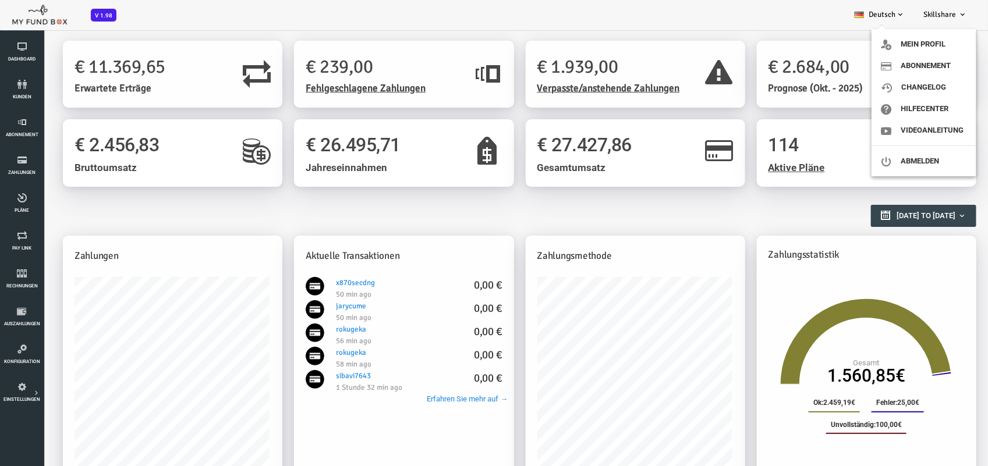
click at [941, 9] on link "Skillshare" at bounding box center [945, 14] width 62 height 29
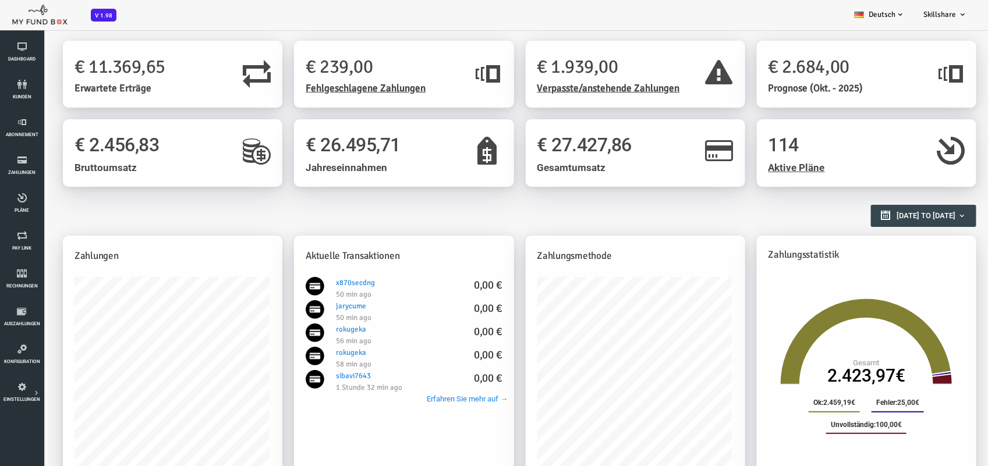
click at [941, 19] on link "Skillshare" at bounding box center [945, 14] width 62 height 29
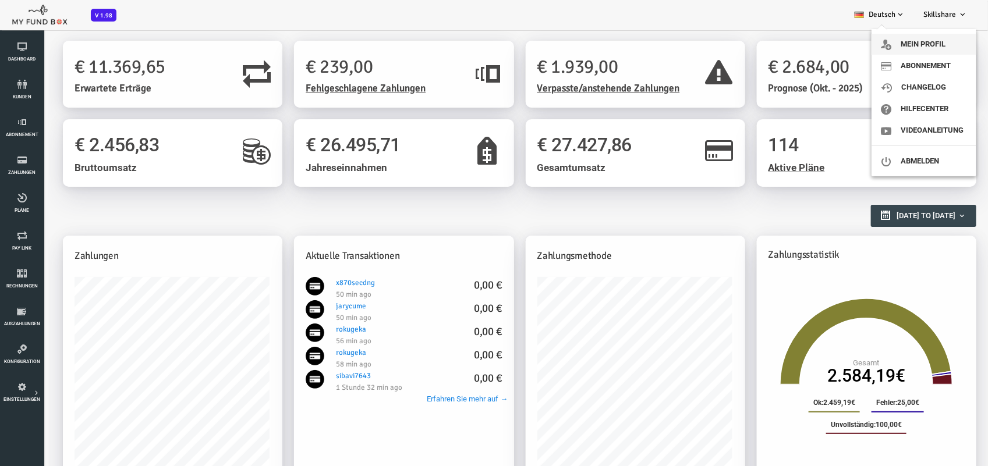
click at [916, 43] on link "Mein Profil" at bounding box center [924, 44] width 105 height 21
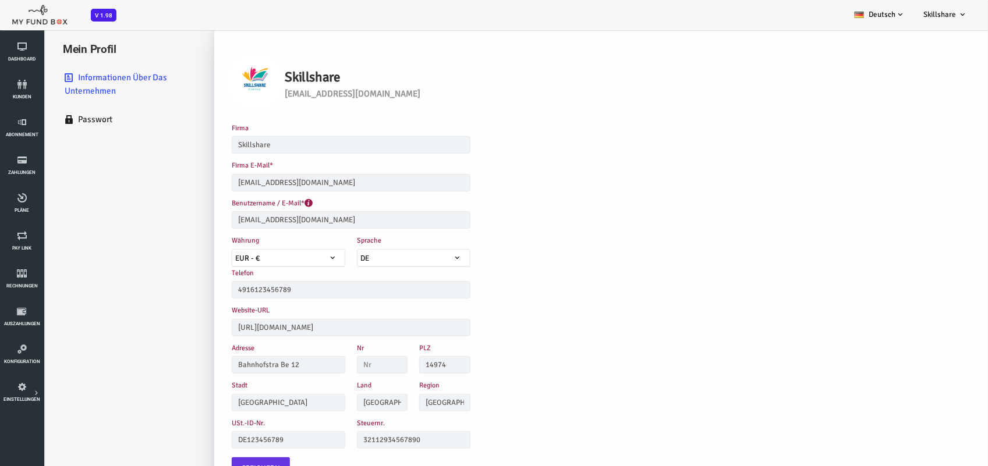
click at [348, 256] on span "DE" at bounding box center [374, 258] width 112 height 12
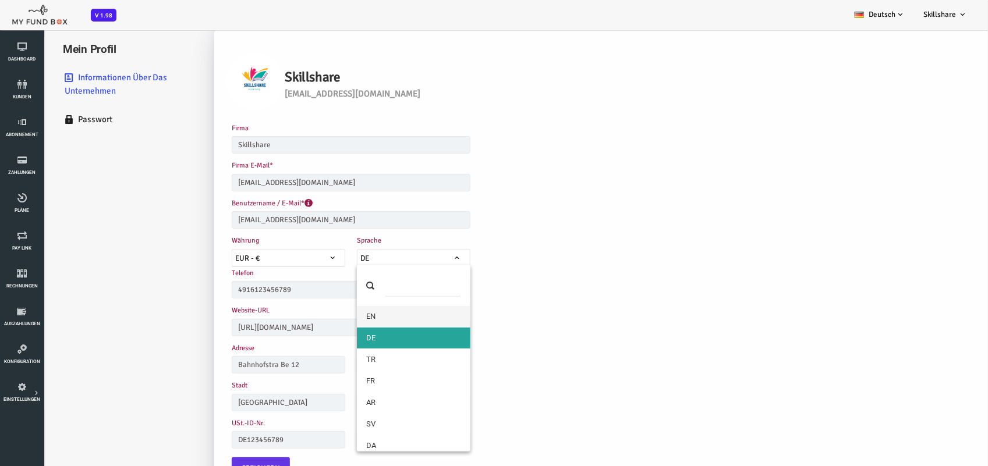
select select "1"
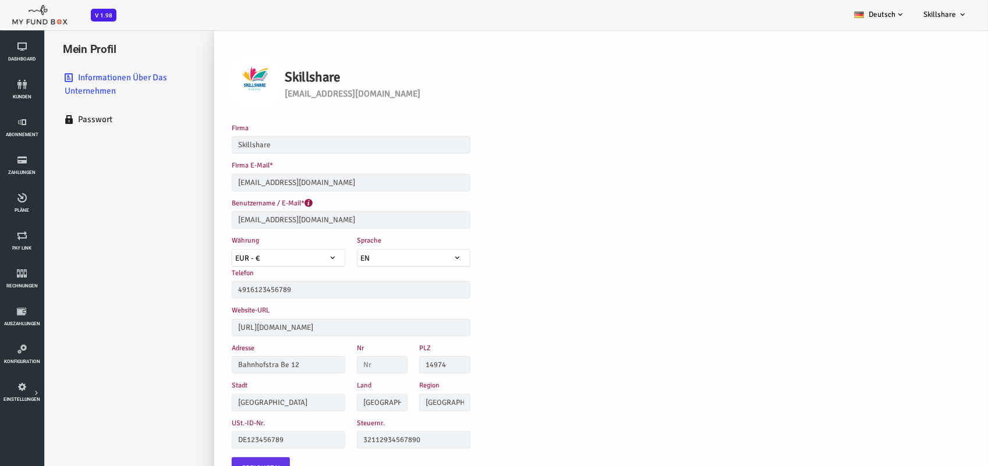
scroll to position [33, 0]
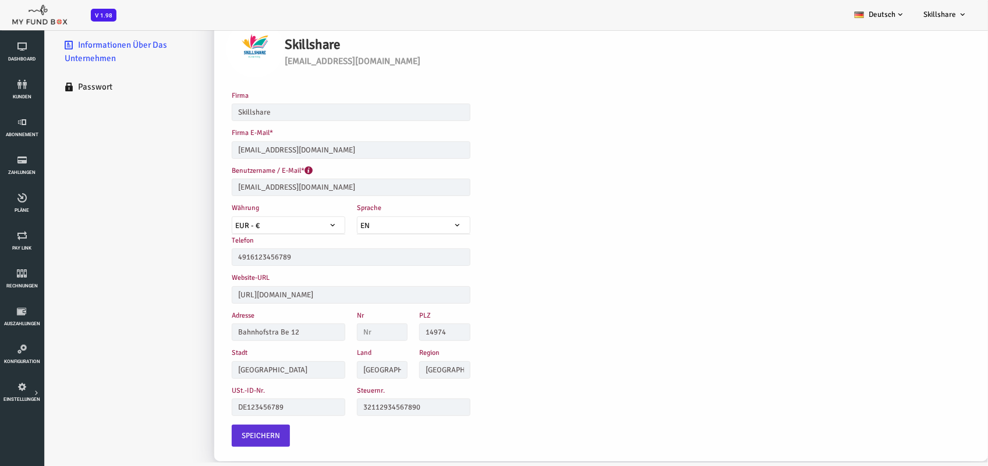
click at [228, 430] on span "Speichern" at bounding box center [221, 436] width 38 height 12
click at [0, 0] on span "Pläne" at bounding box center [0, 0] width 0 height 0
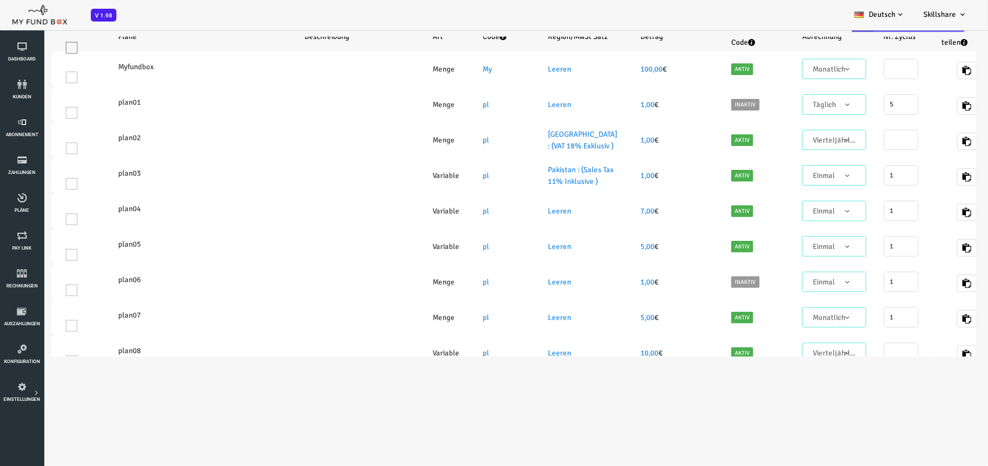
scroll to position [2, 0]
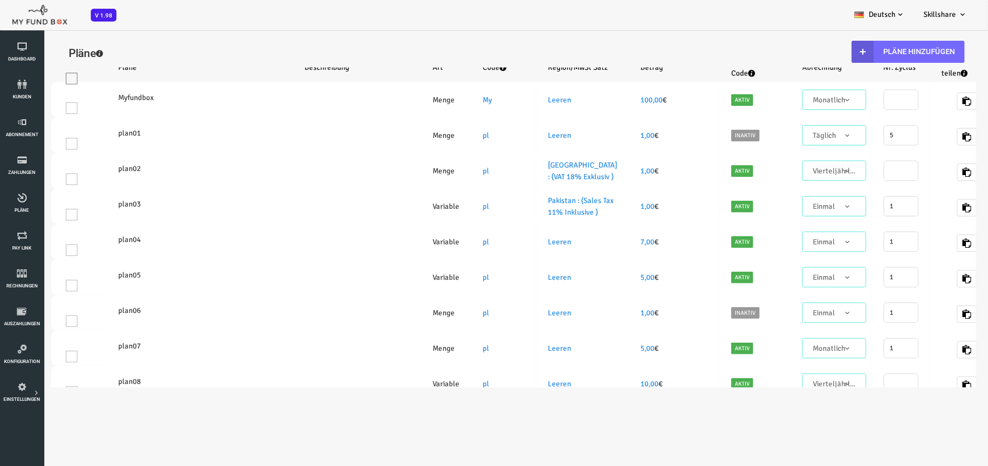
select select "100"
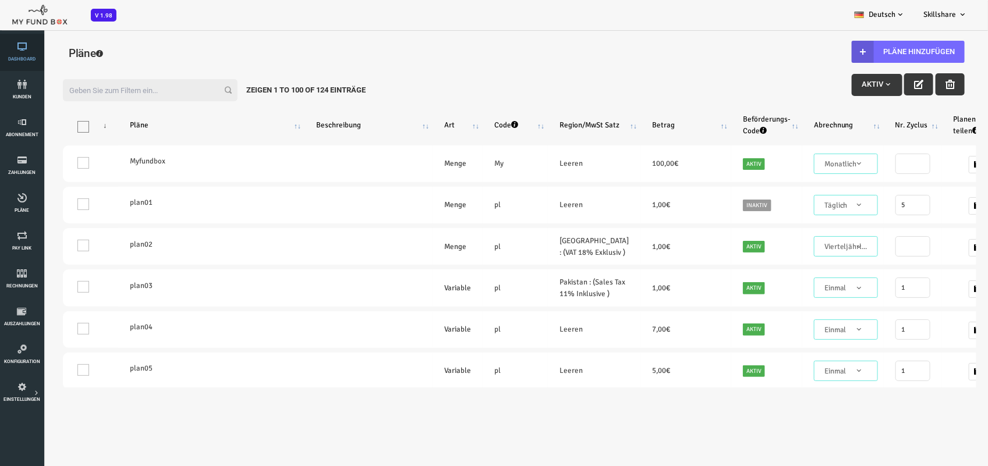
scroll to position [0, 0]
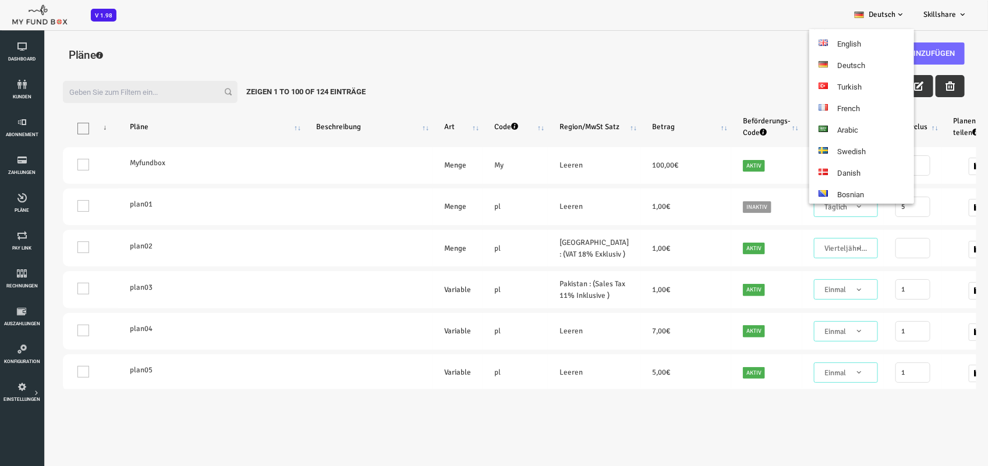
click at [894, 13] on link "Deutsch" at bounding box center [879, 14] width 69 height 29
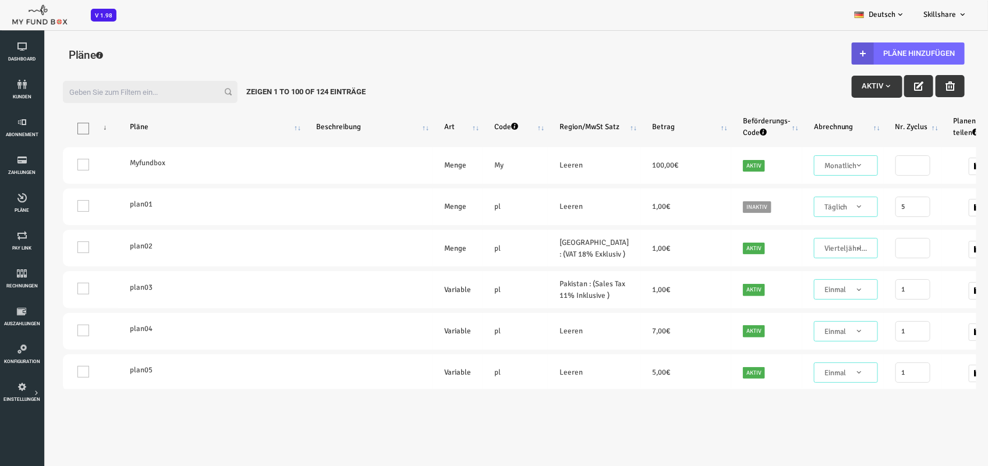
click at [877, 17] on link "Deutsch" at bounding box center [879, 14] width 69 height 29
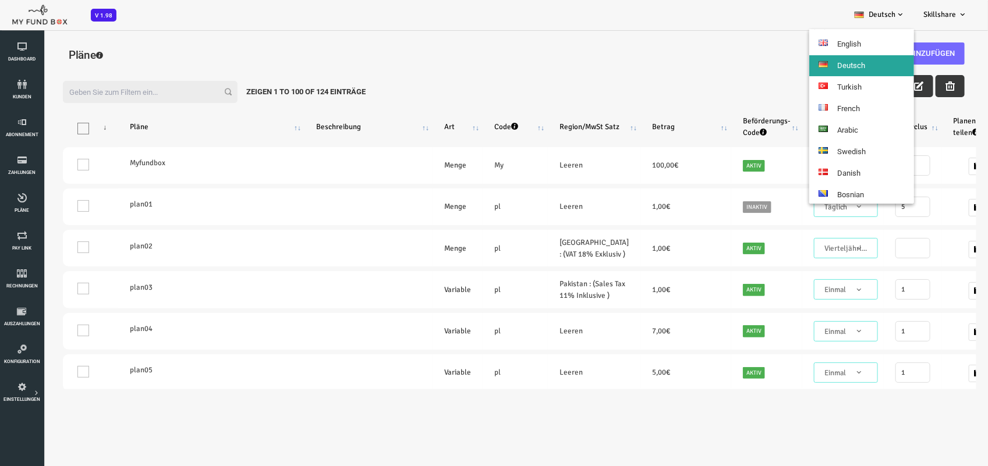
click at [863, 32] on ul "English Deutsch Turkish French Arabic Swedish Danish Bosnian Dutch Italian Span…" at bounding box center [861, 116] width 105 height 175
click at [859, 37] on link "English" at bounding box center [861, 44] width 105 height 21
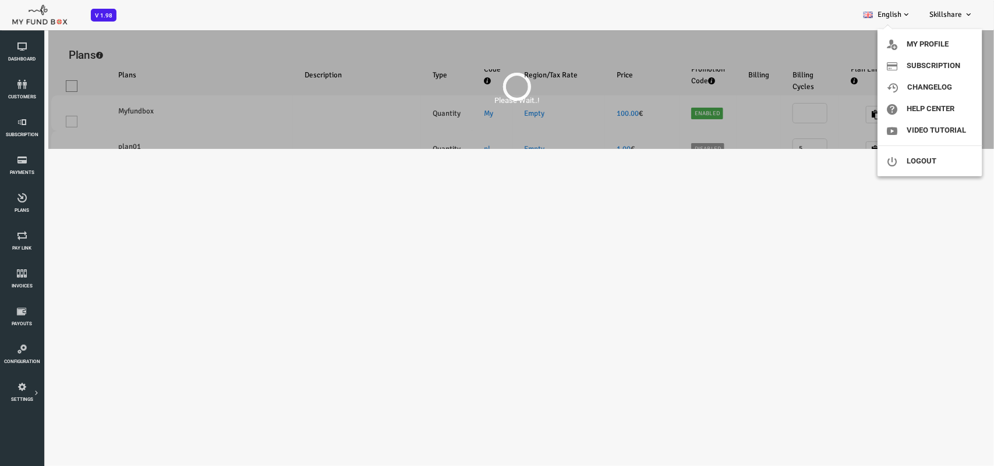
click at [958, 13] on span "Skillshare" at bounding box center [945, 14] width 33 height 9
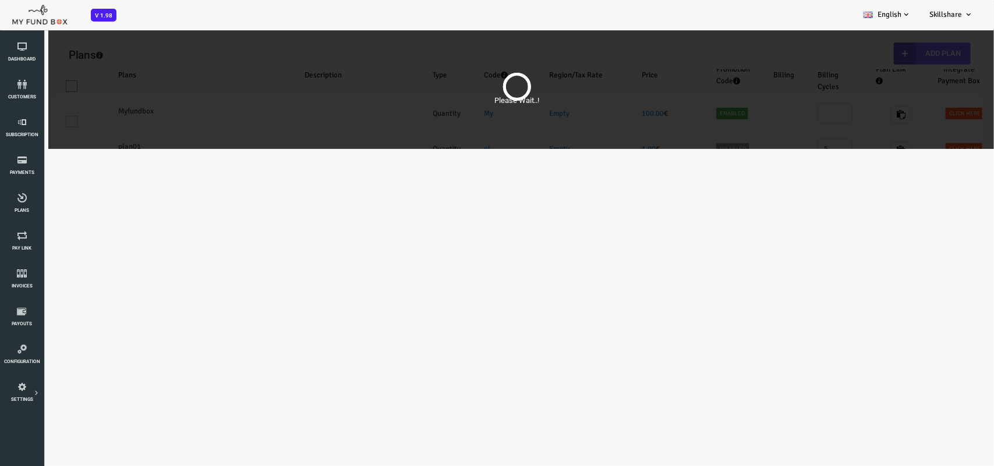
click at [967, 15] on icon at bounding box center [968, 14] width 9 height 9
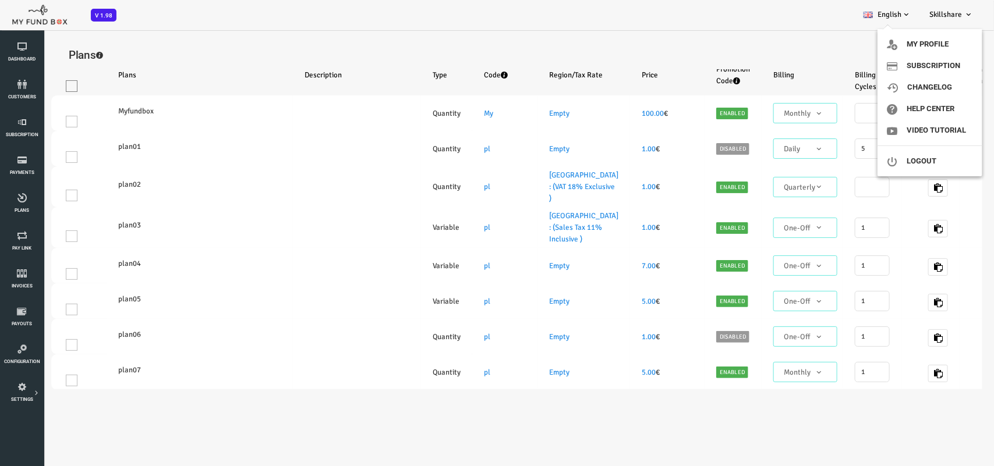
select select "100"
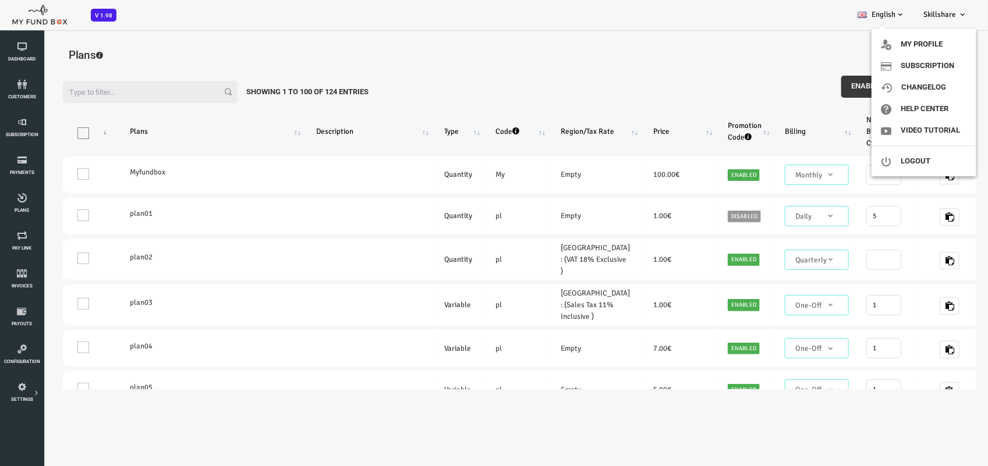
click at [958, 9] on link "Skillshare" at bounding box center [945, 14] width 62 height 29
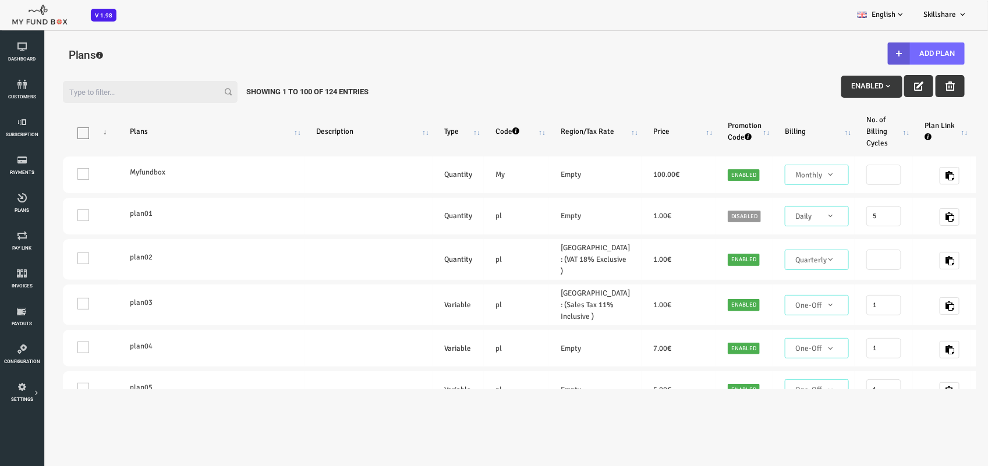
click at [947, 16] on span "Skillshare" at bounding box center [939, 14] width 33 height 9
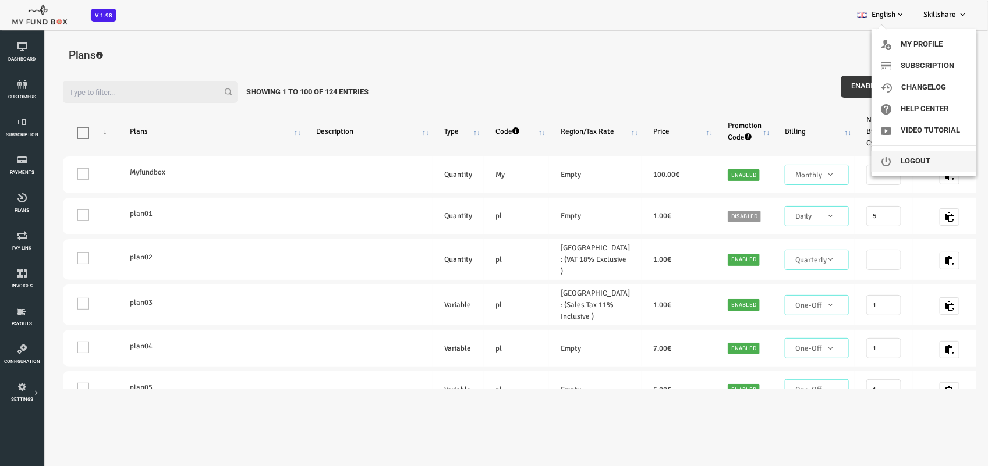
click at [912, 155] on link "Logout" at bounding box center [924, 161] width 105 height 21
